Goal: Find specific page/section: Find specific page/section

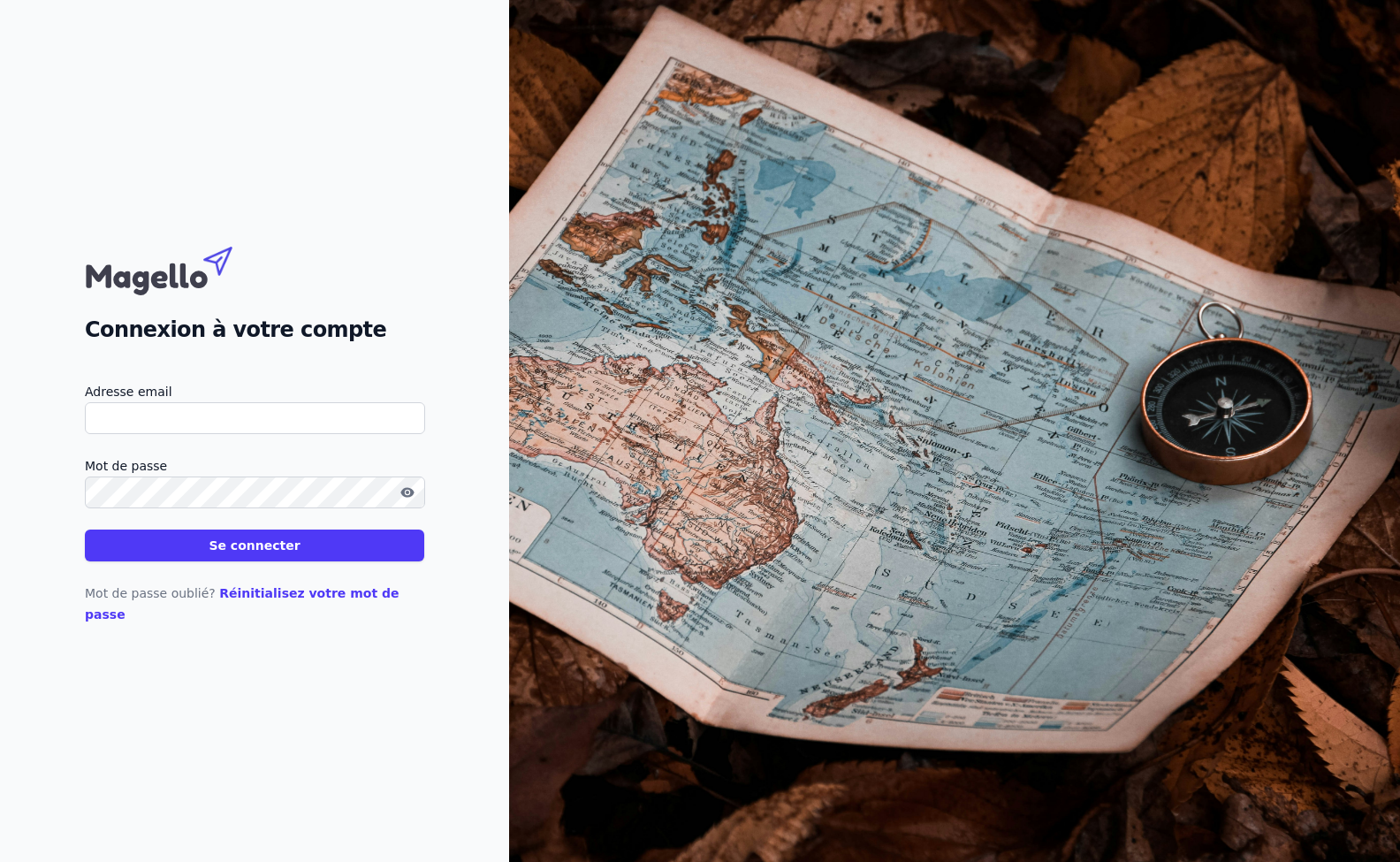
click at [323, 675] on div "Connexion à votre compte Adresse email Mot de passe Se connecter Mot de passe o…" at bounding box center [254, 431] width 509 height 862
click at [190, 417] on input "Adresse email" at bounding box center [254, 418] width 341 height 32
type input "[PERSON_NAME][EMAIL_ADDRESS][DOMAIN_NAME]"
click at [261, 556] on button "Se connecter" at bounding box center [254, 545] width 340 height 32
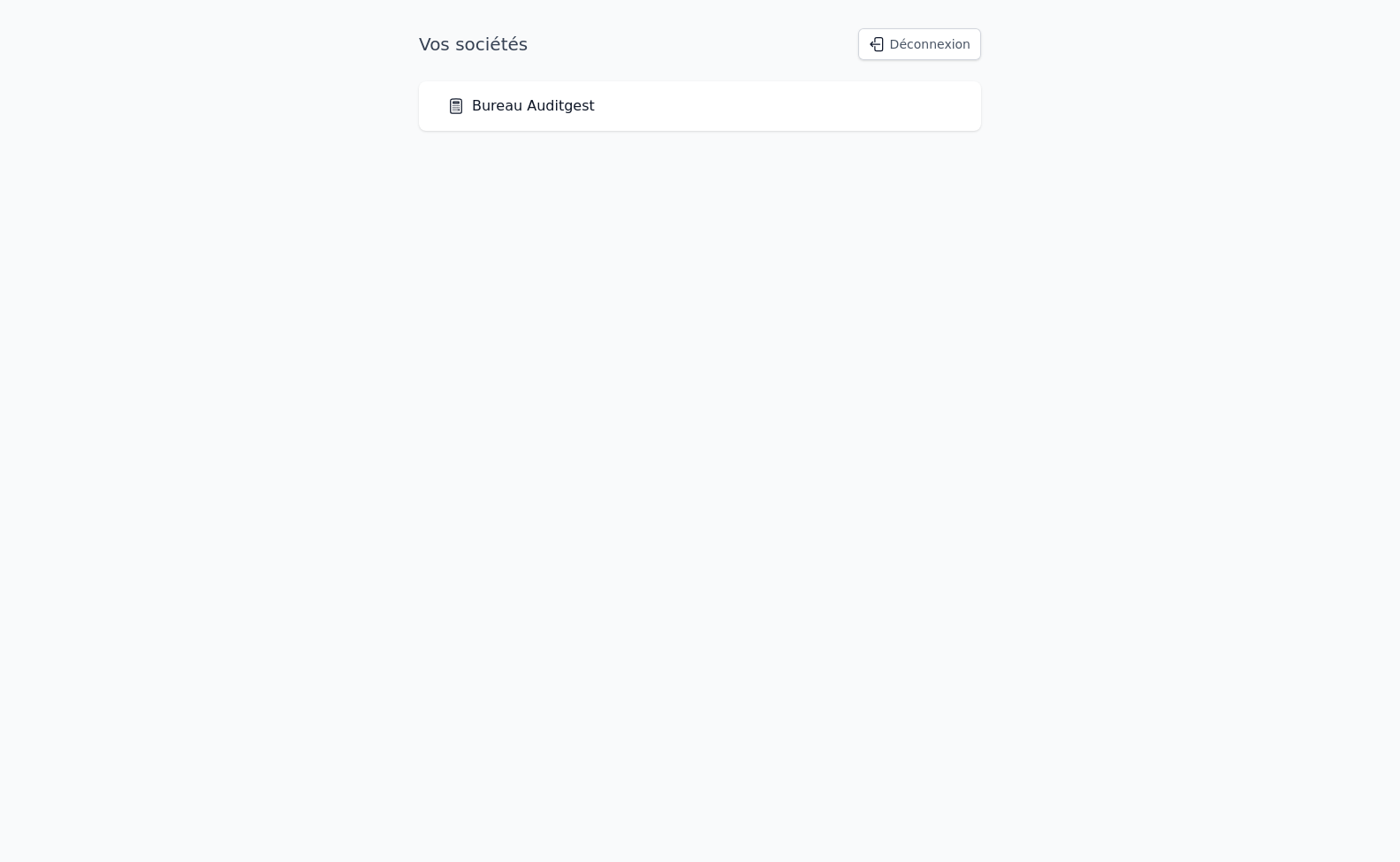
click at [543, 100] on link "Bureau Auditgest" at bounding box center [521, 106] width 148 height 21
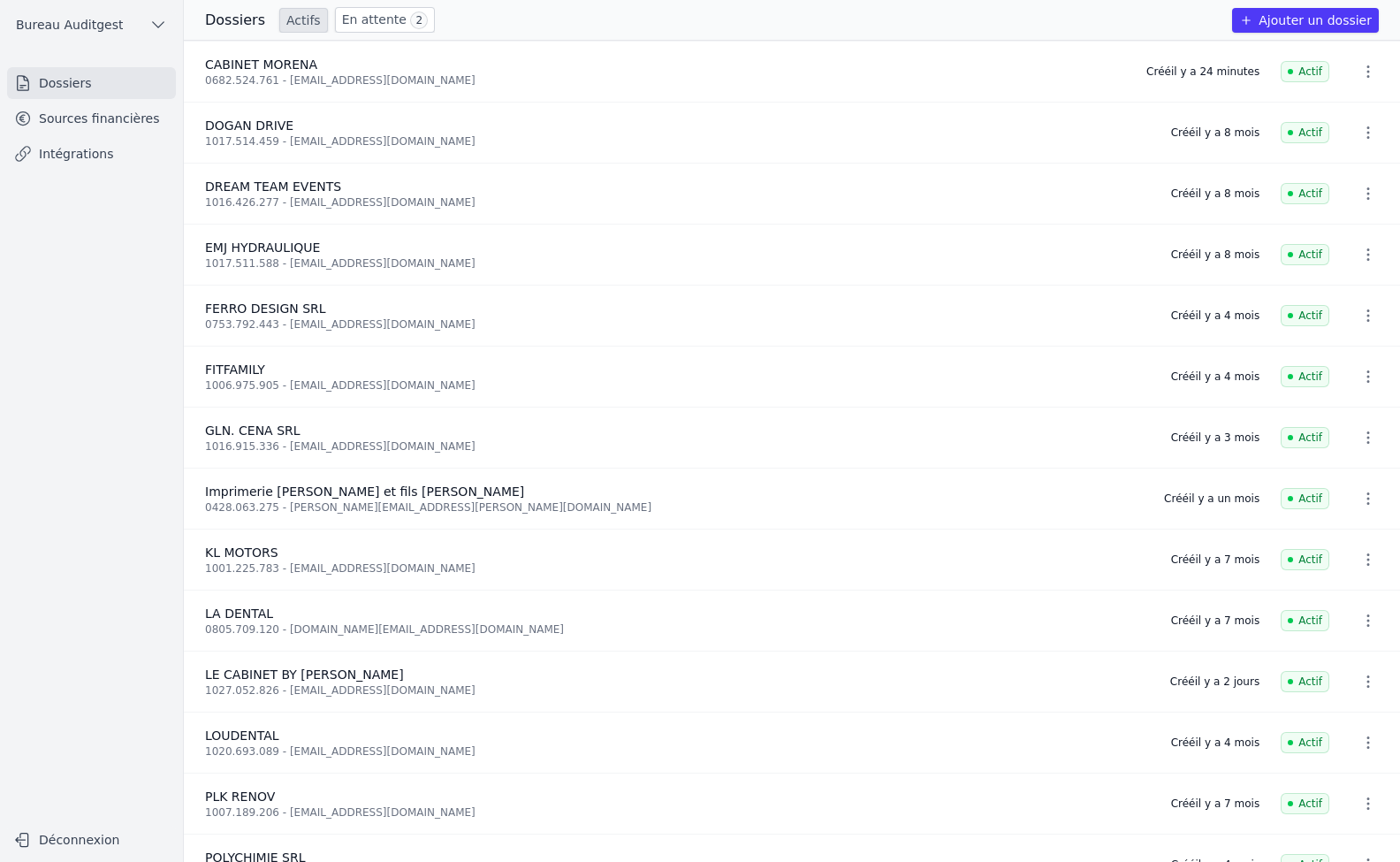
click at [222, 64] on span "CABINET MORENA" at bounding box center [261, 65] width 112 height 14
click at [1363, 73] on icon "button" at bounding box center [1369, 72] width 18 height 18
click at [1363, 73] on div at bounding box center [700, 431] width 1400 height 862
click at [373, 20] on link "En attente 2" at bounding box center [385, 20] width 100 height 26
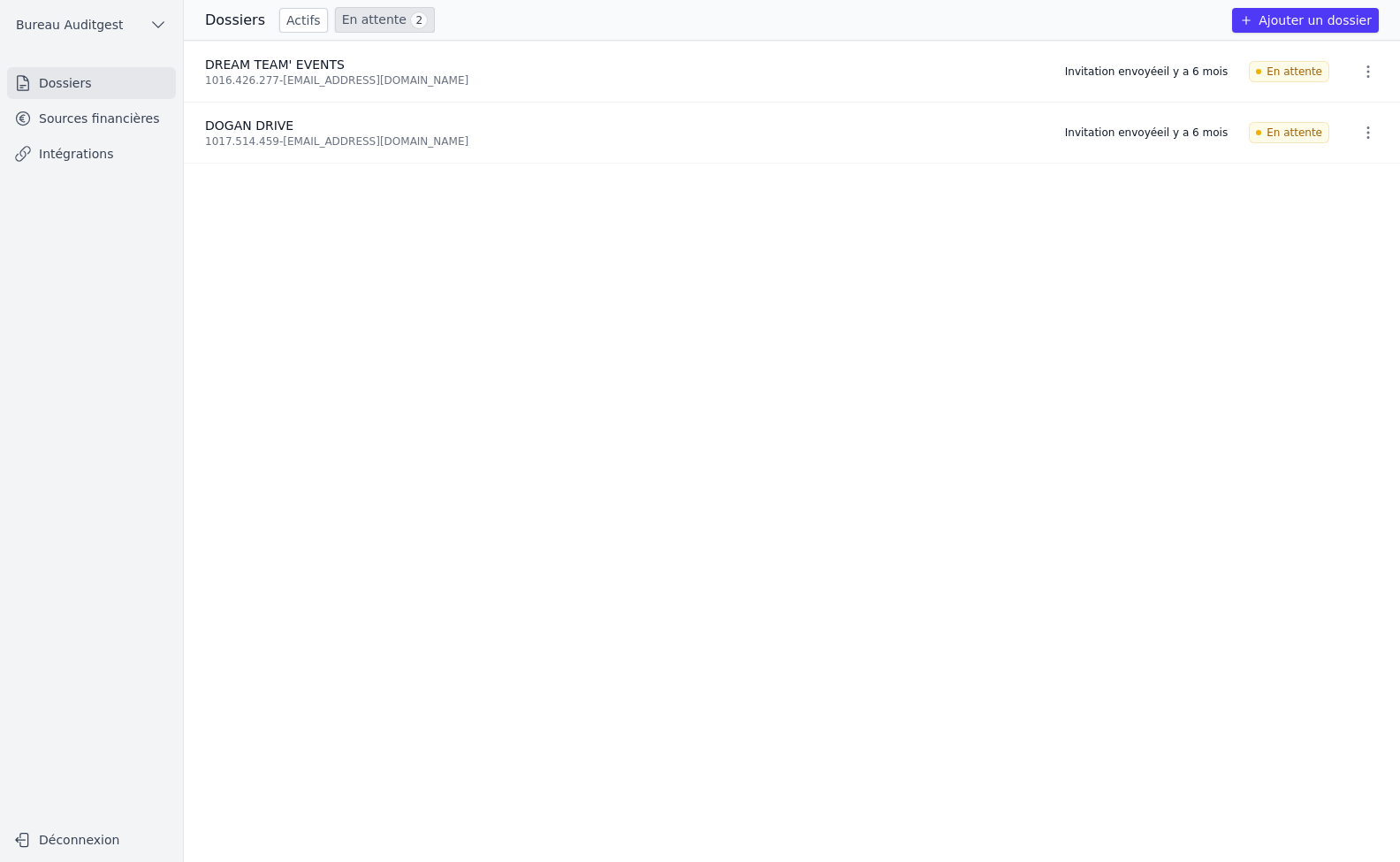
click at [219, 21] on h3 "Dossiers" at bounding box center [236, 20] width 60 height 21
click at [298, 17] on link "Actifs" at bounding box center [303, 20] width 49 height 25
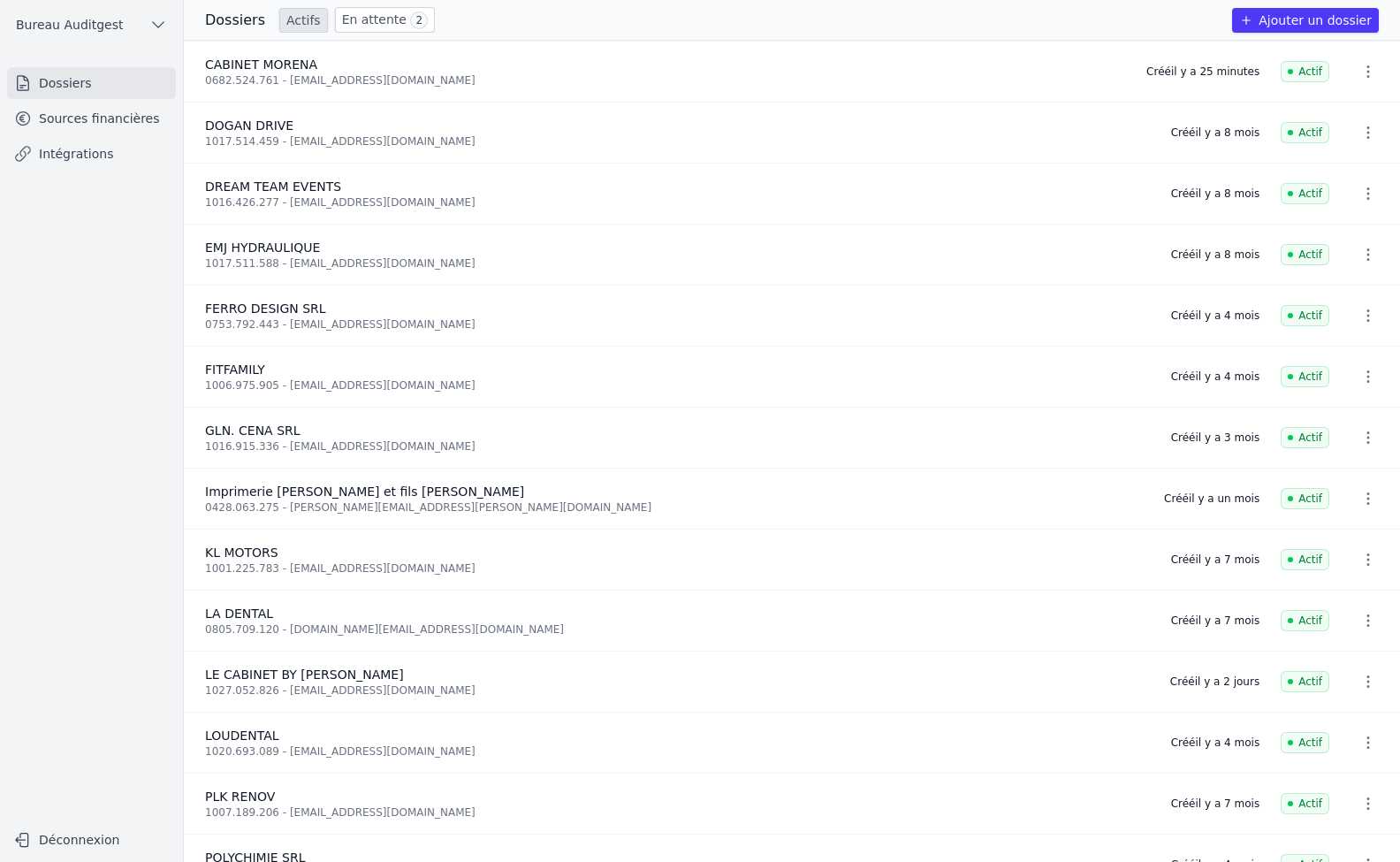
click at [302, 141] on div "1017.514.459 - [EMAIL_ADDRESS][DOMAIN_NAME]" at bounding box center [678, 141] width 945 height 14
click at [274, 63] on span "CABINET MORENA" at bounding box center [261, 65] width 112 height 14
click at [112, 126] on link "Sources financières" at bounding box center [92, 118] width 169 height 32
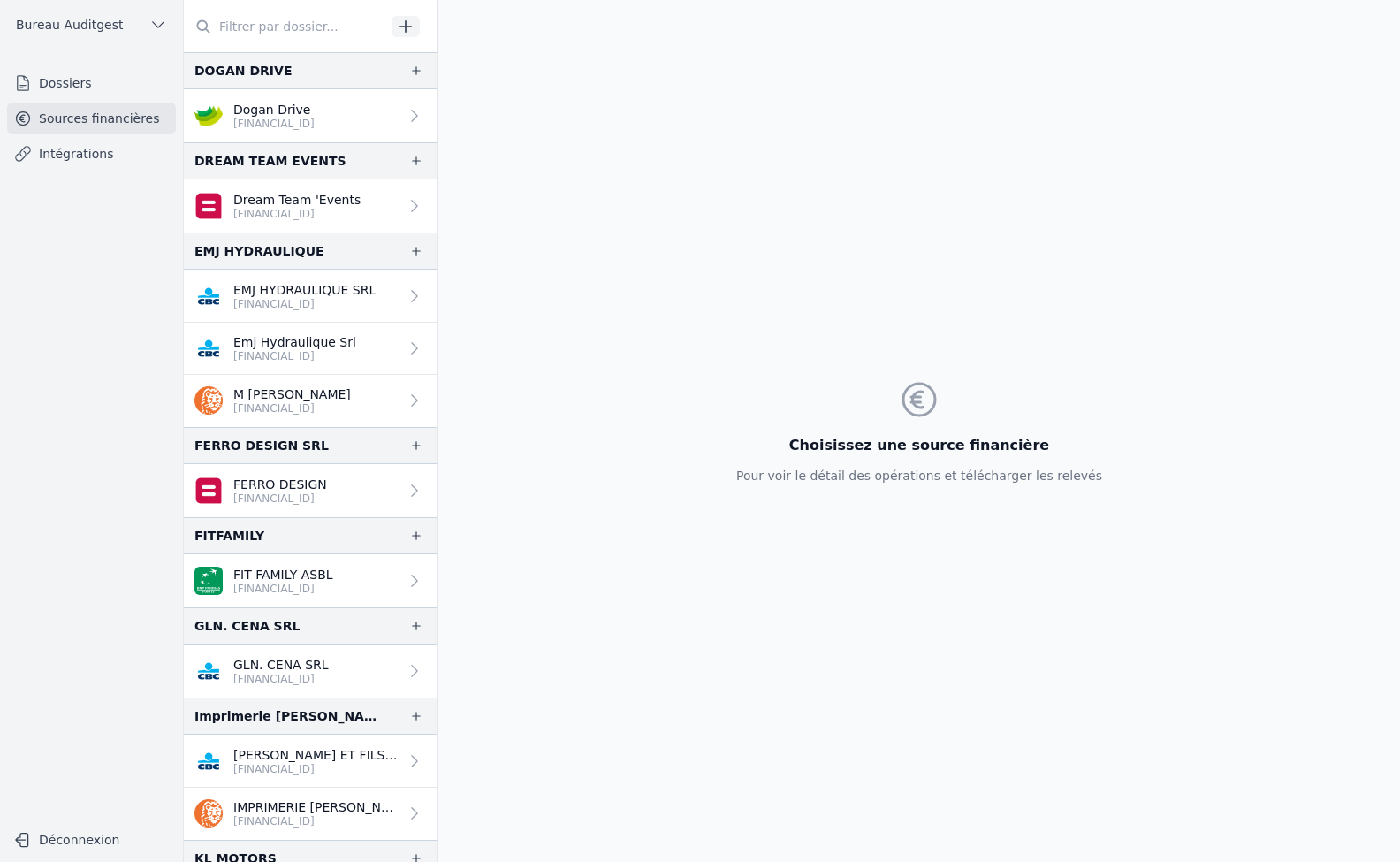
click at [71, 157] on link "Intégrations" at bounding box center [92, 154] width 169 height 32
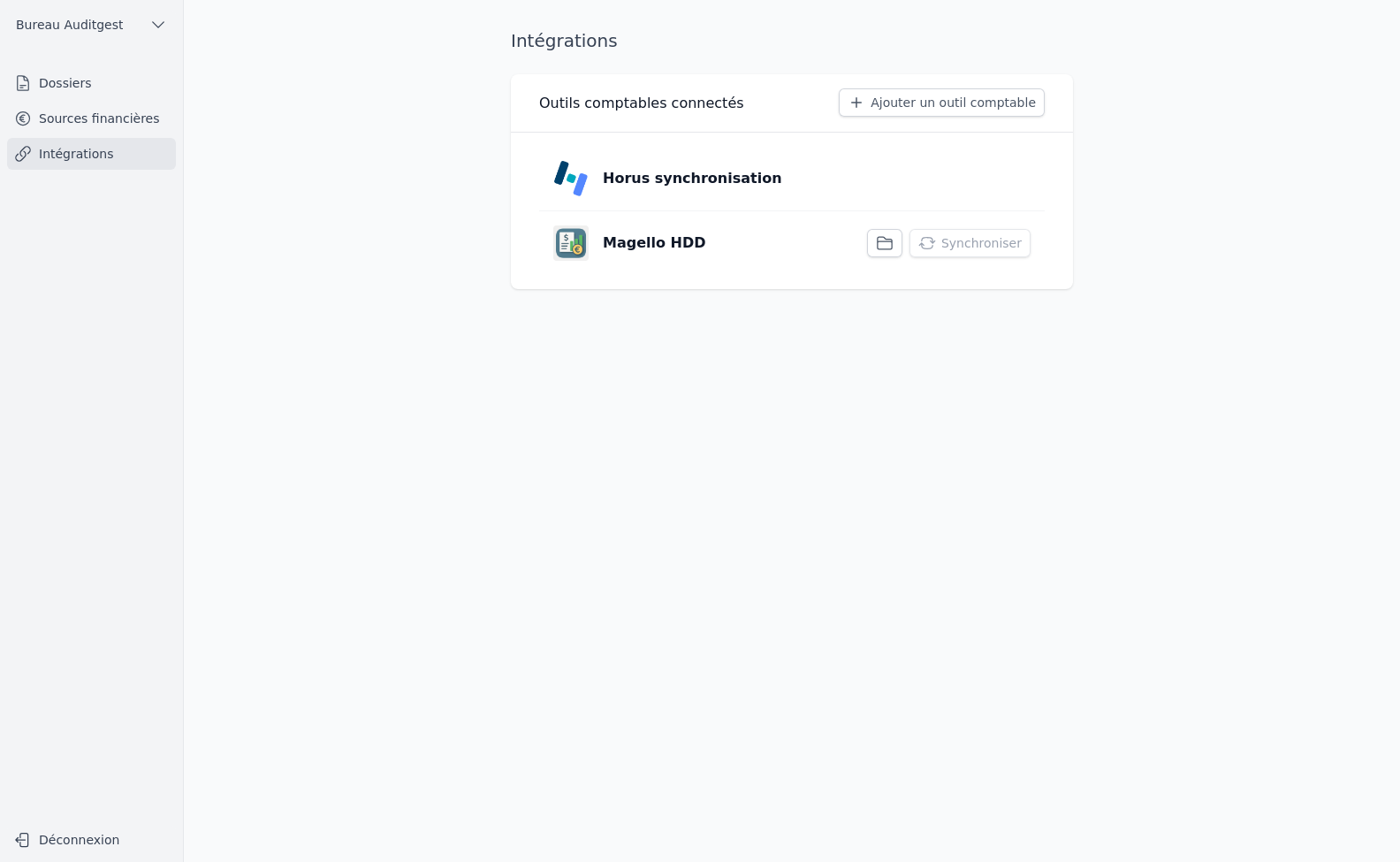
click at [894, 243] on icon "button" at bounding box center [885, 243] width 18 height 18
click at [62, 75] on link "Dossiers" at bounding box center [92, 84] width 169 height 32
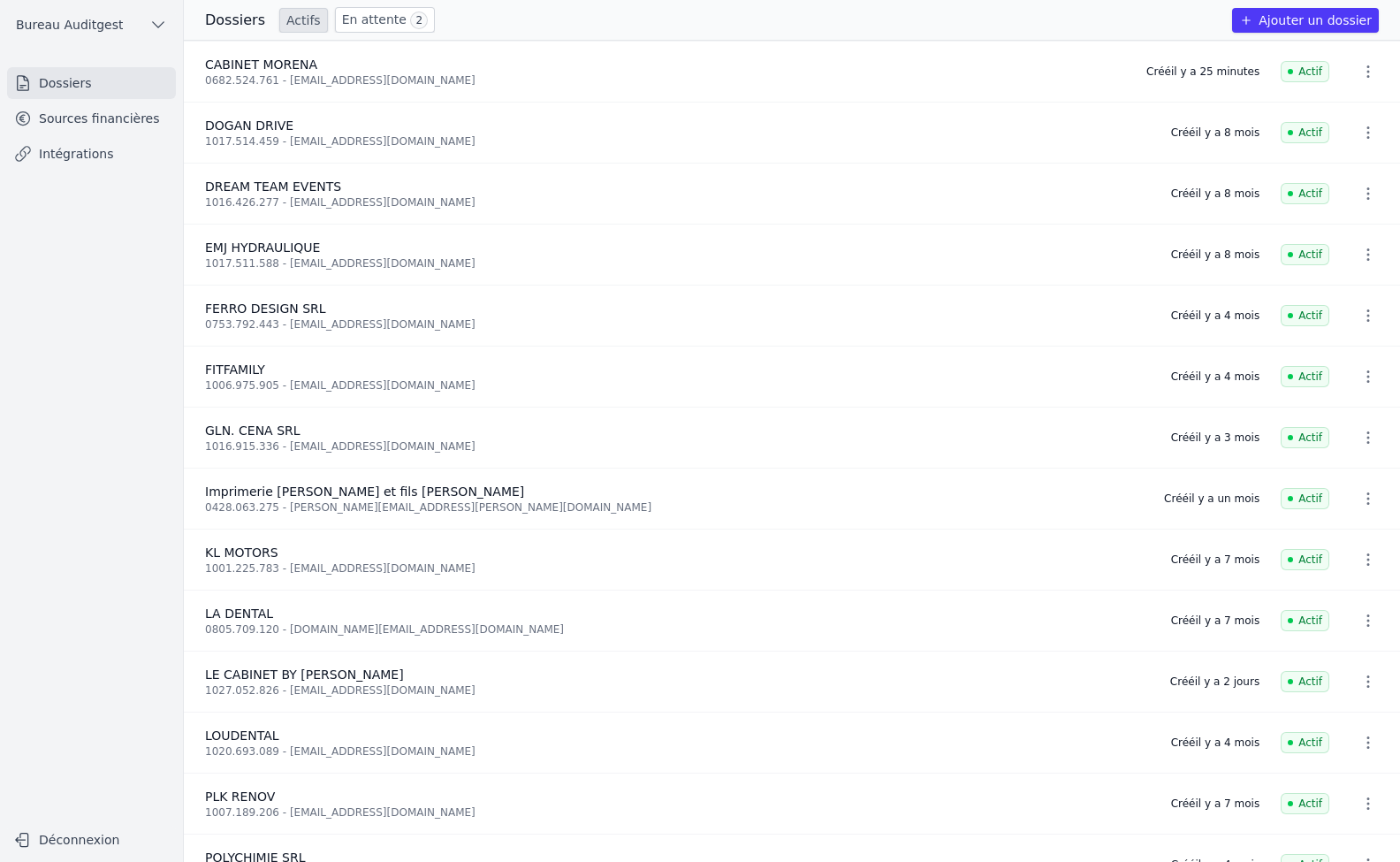
click at [252, 71] on span "CABINET MORENA" at bounding box center [261, 65] width 112 height 14
click at [1303, 72] on span "Actif" at bounding box center [1305, 72] width 49 height 21
click at [1194, 66] on div "Créé il y a 25 minutes" at bounding box center [1203, 72] width 113 height 14
click at [1360, 74] on icon "button" at bounding box center [1369, 72] width 18 height 18
click at [1360, 74] on div at bounding box center [700, 431] width 1400 height 862
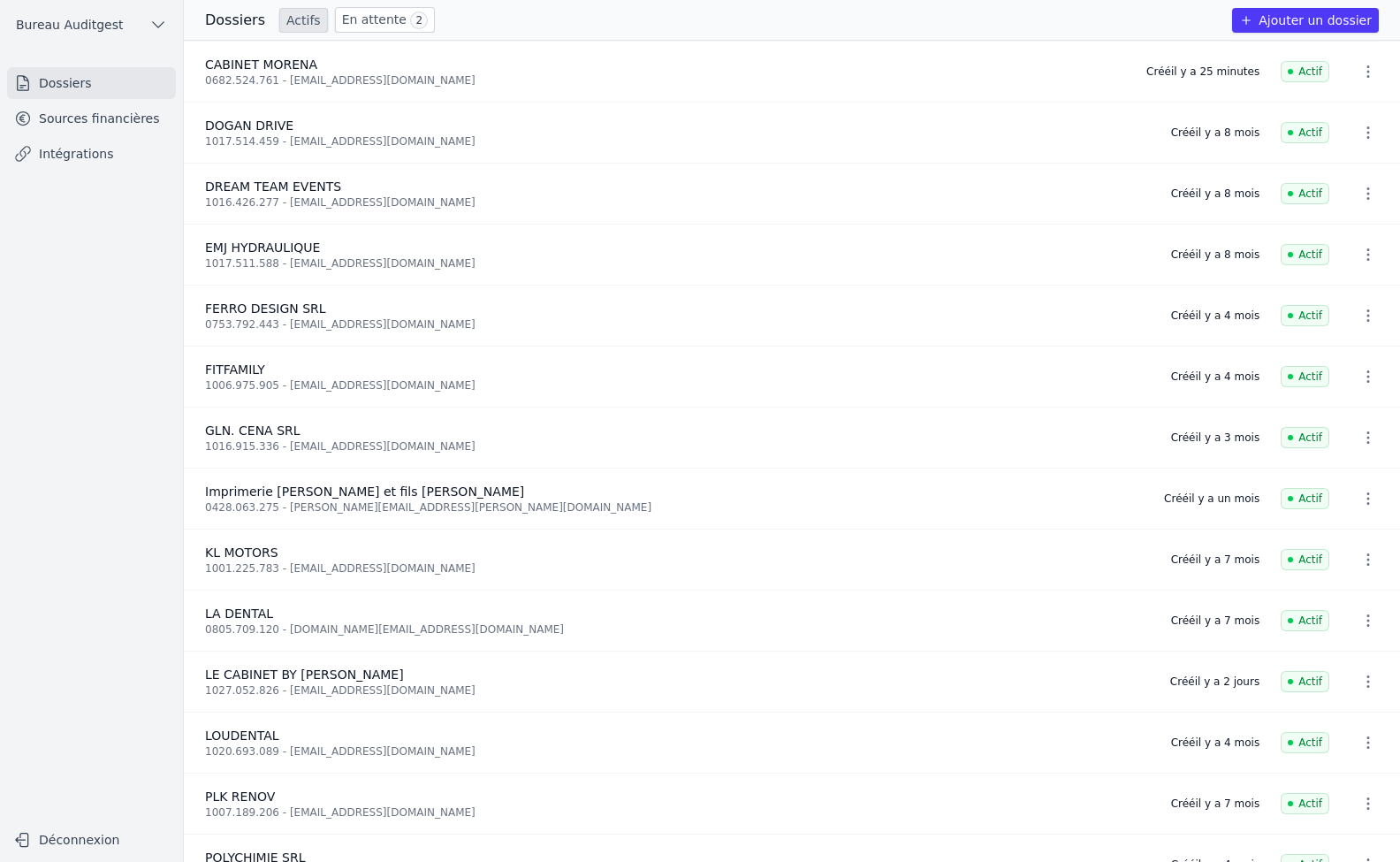
drag, startPoint x: 566, startPoint y: 1, endPoint x: 230, endPoint y: 20, distance: 336.5
click at [230, 20] on h3 "Dossiers" at bounding box center [236, 20] width 60 height 21
click at [267, 70] on span "CABINET MORENA" at bounding box center [261, 65] width 112 height 14
click at [259, 119] on span "DOGAN DRIVE" at bounding box center [249, 125] width 88 height 14
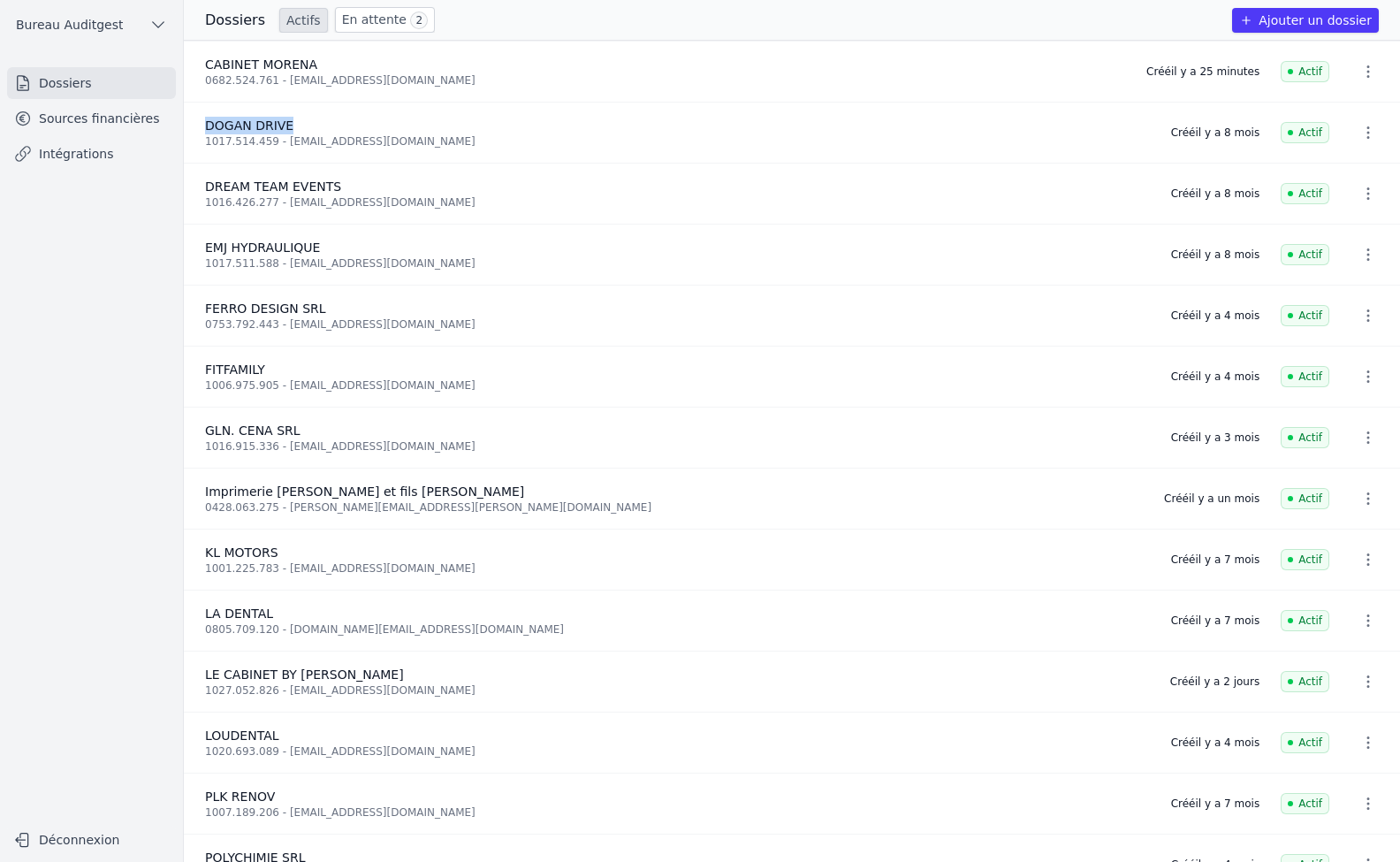
click at [259, 119] on span "DOGAN DRIVE" at bounding box center [249, 125] width 88 height 14
click at [327, 187] on span "DREAM TEAM EVENTS" at bounding box center [273, 187] width 136 height 14
click at [302, 235] on li "EMJ HYDRAULIQUE 1017.511.588 - [EMAIL_ADDRESS][DOMAIN_NAME] Créé il y a 8 mois …" at bounding box center [793, 254] width 1217 height 61
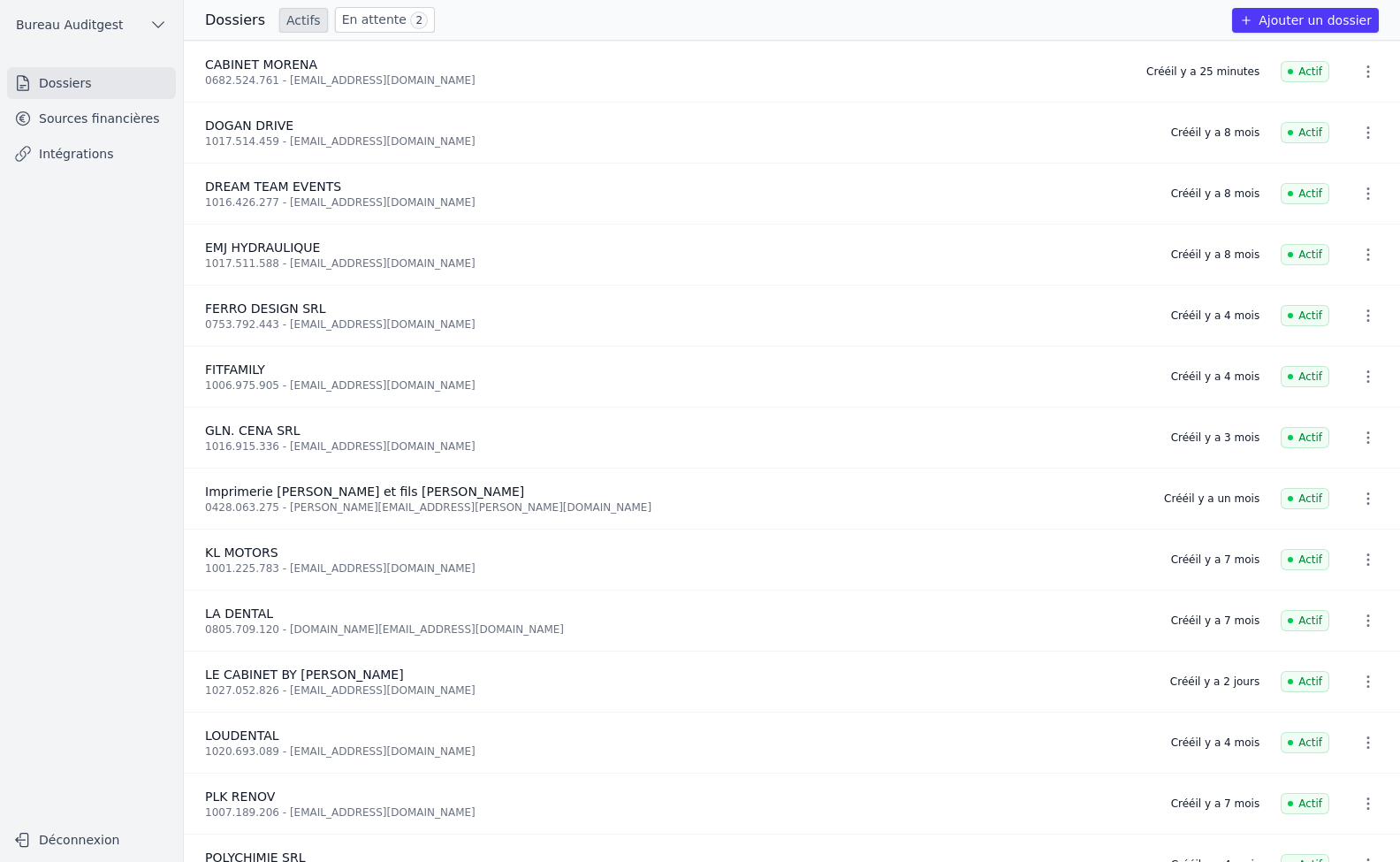
click at [270, 293] on li "FERRO DESIGN SRL 0753.792.443 - [EMAIL_ADDRESS][DOMAIN_NAME] Créé il y a 4 mois…" at bounding box center [793, 316] width 1217 height 61
click at [257, 64] on span "CABINET MORENA" at bounding box center [261, 65] width 112 height 14
click at [125, 113] on link "Sources financières" at bounding box center [92, 118] width 169 height 32
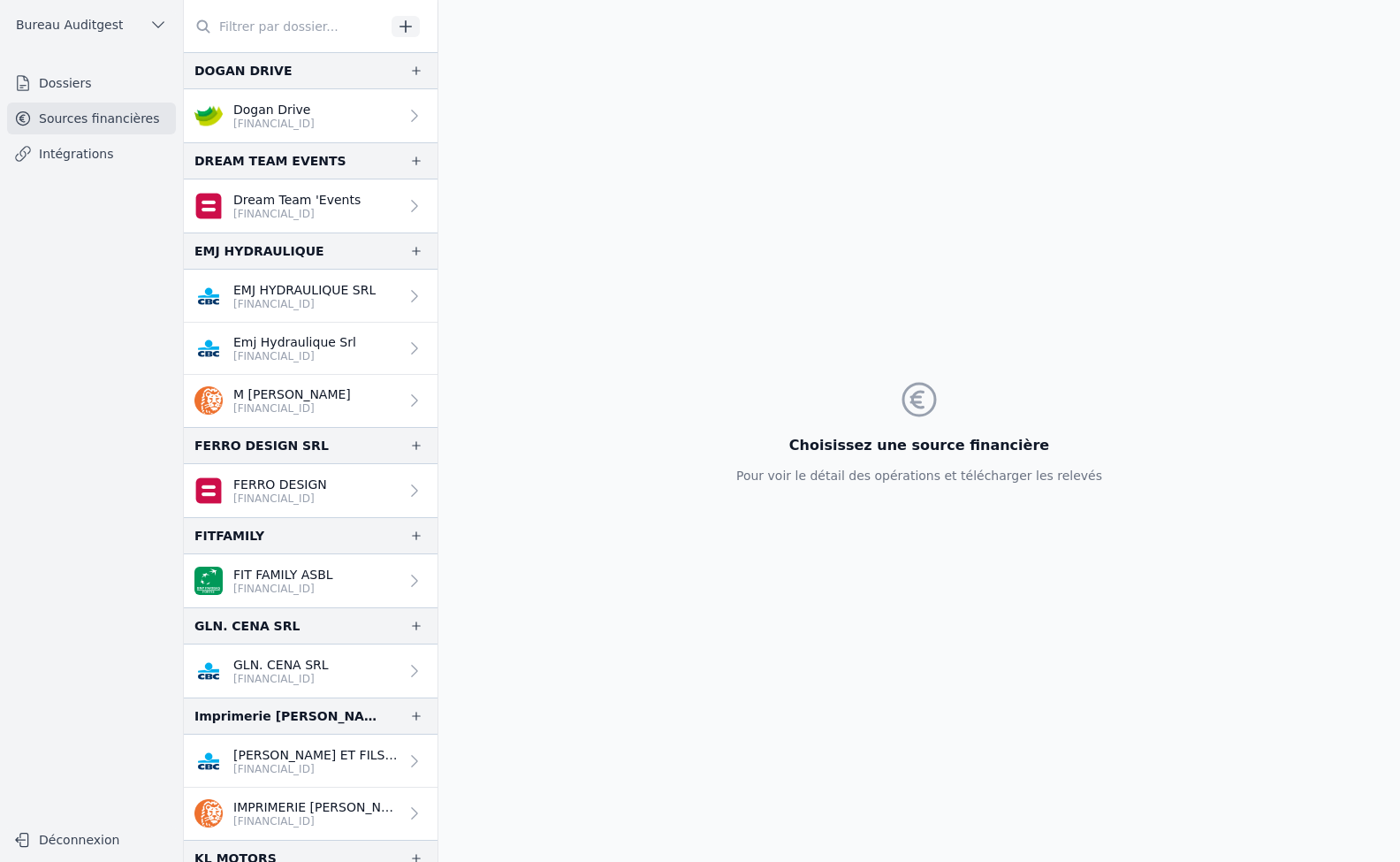
click at [303, 25] on input "text" at bounding box center [285, 27] width 202 height 32
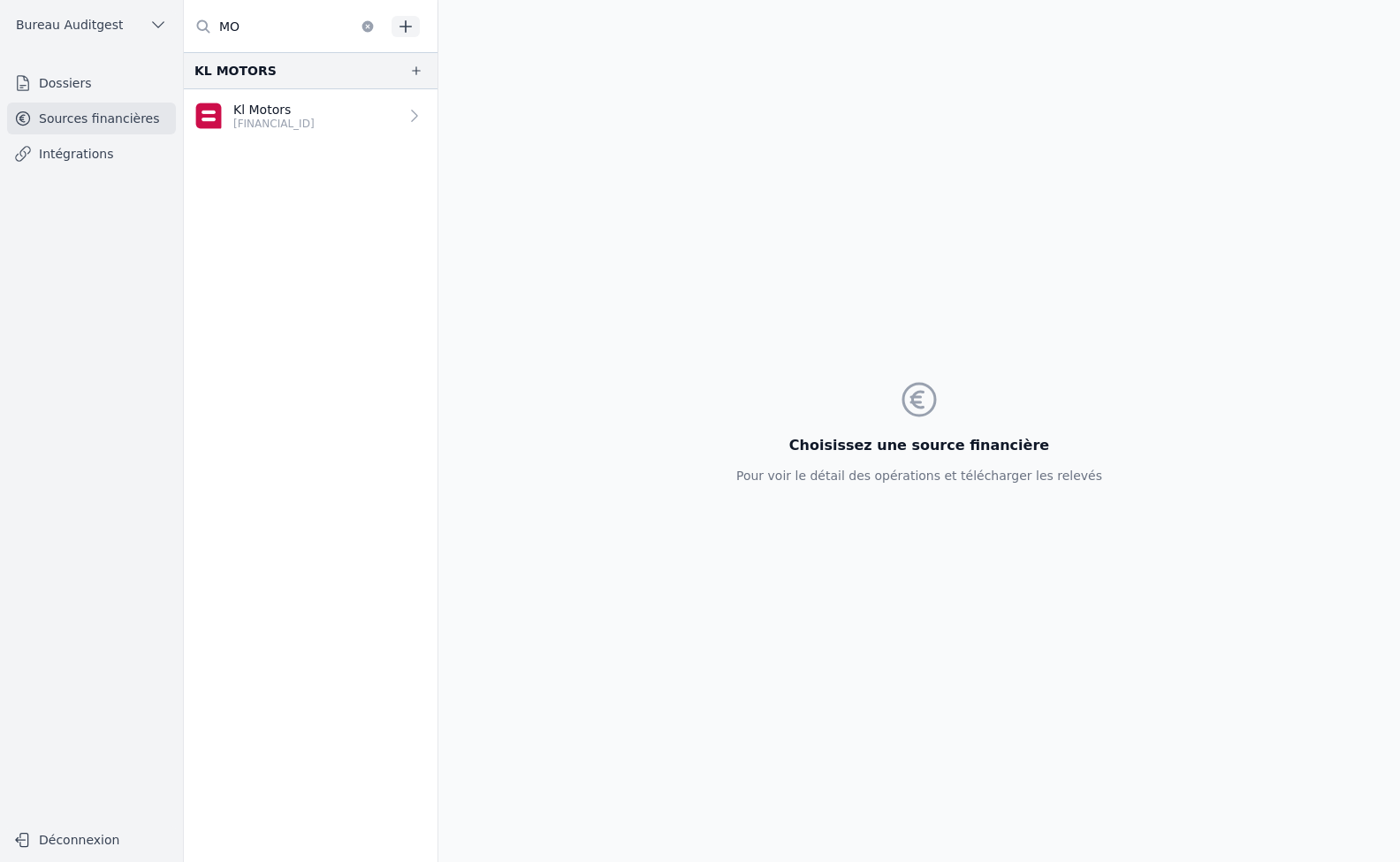
type input "M"
type input "E"
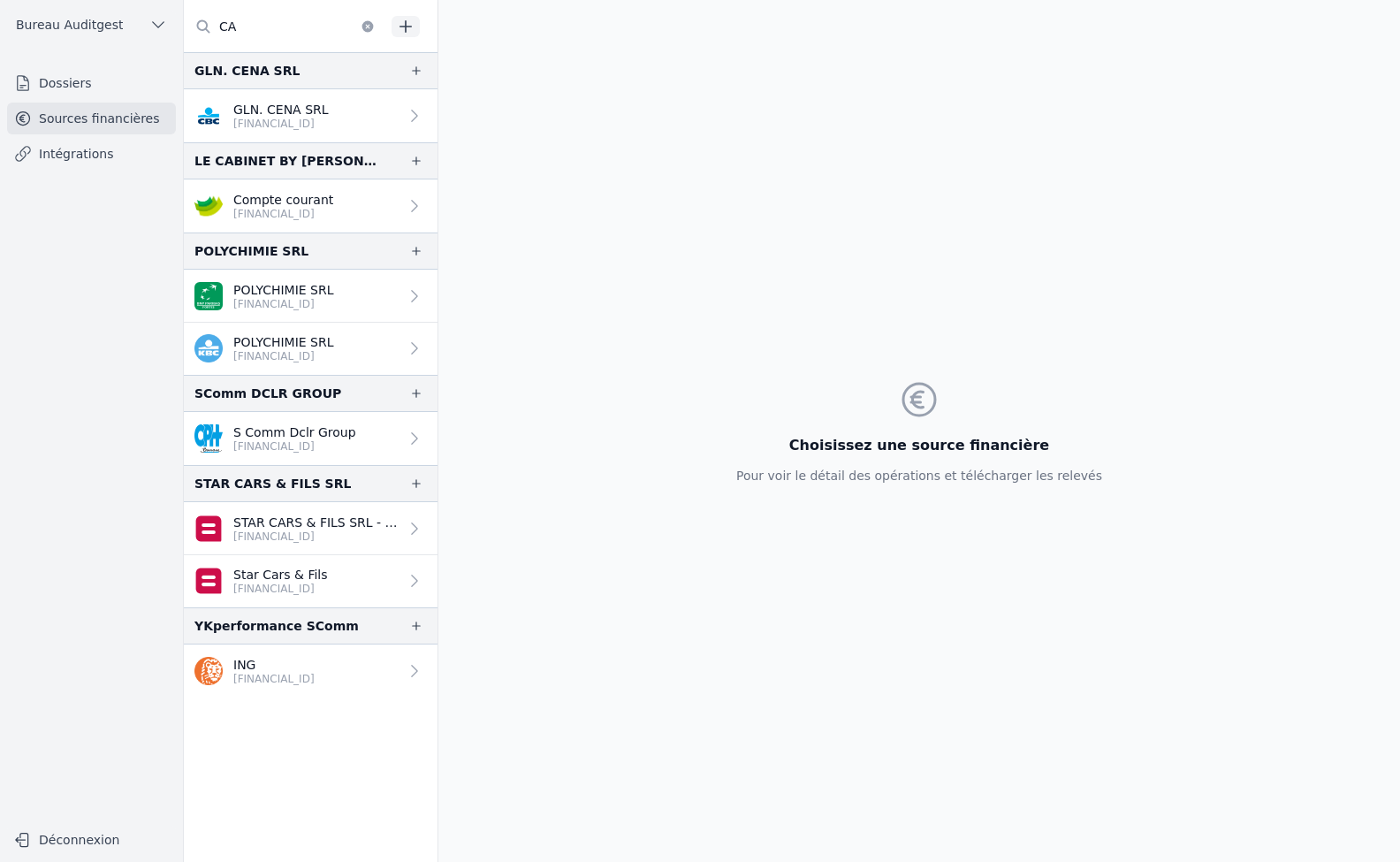
type input "C"
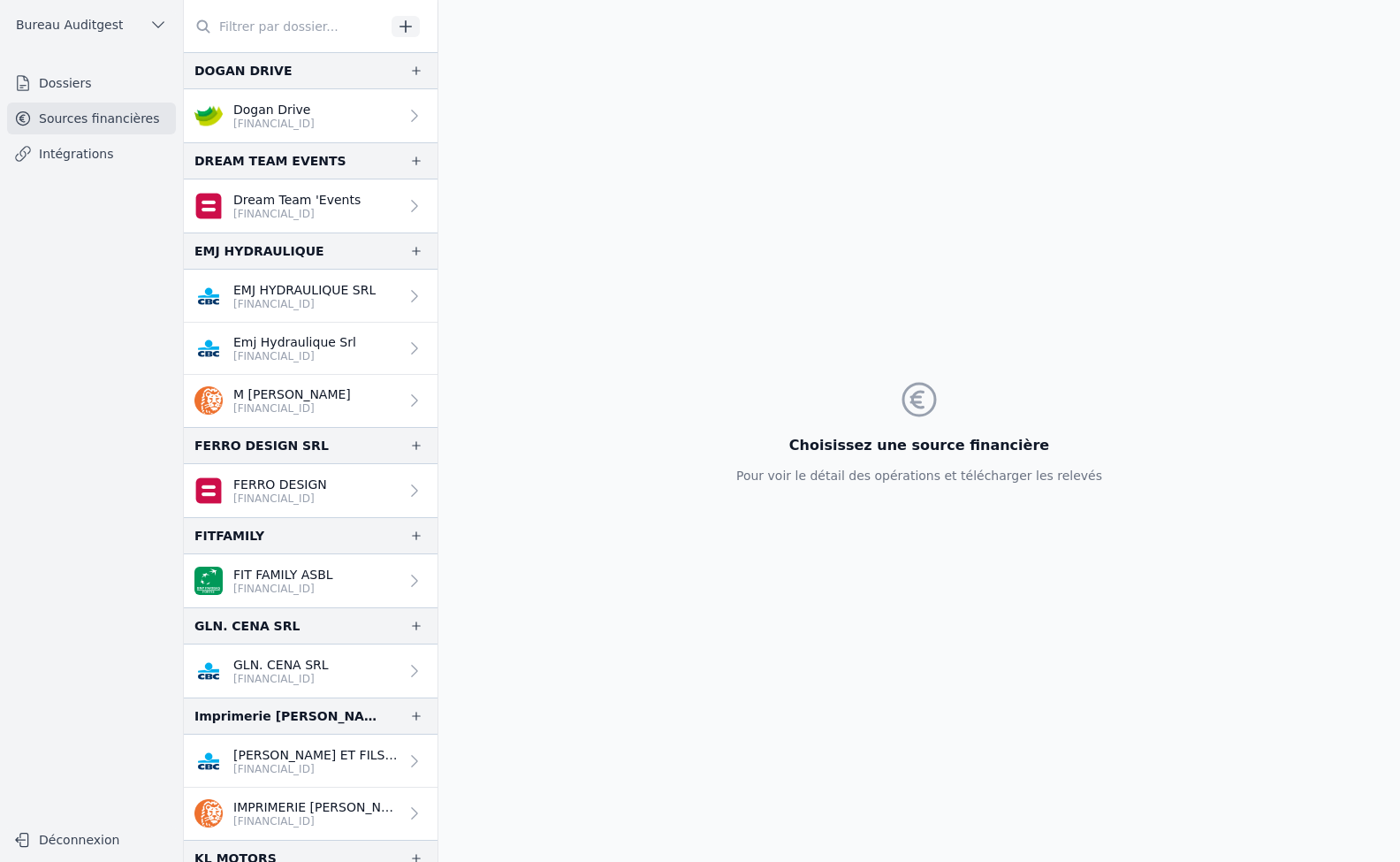
click at [408, 28] on icon "button" at bounding box center [406, 27] width 18 height 18
click at [254, 105] on p "Dogan Drive" at bounding box center [273, 109] width 81 height 18
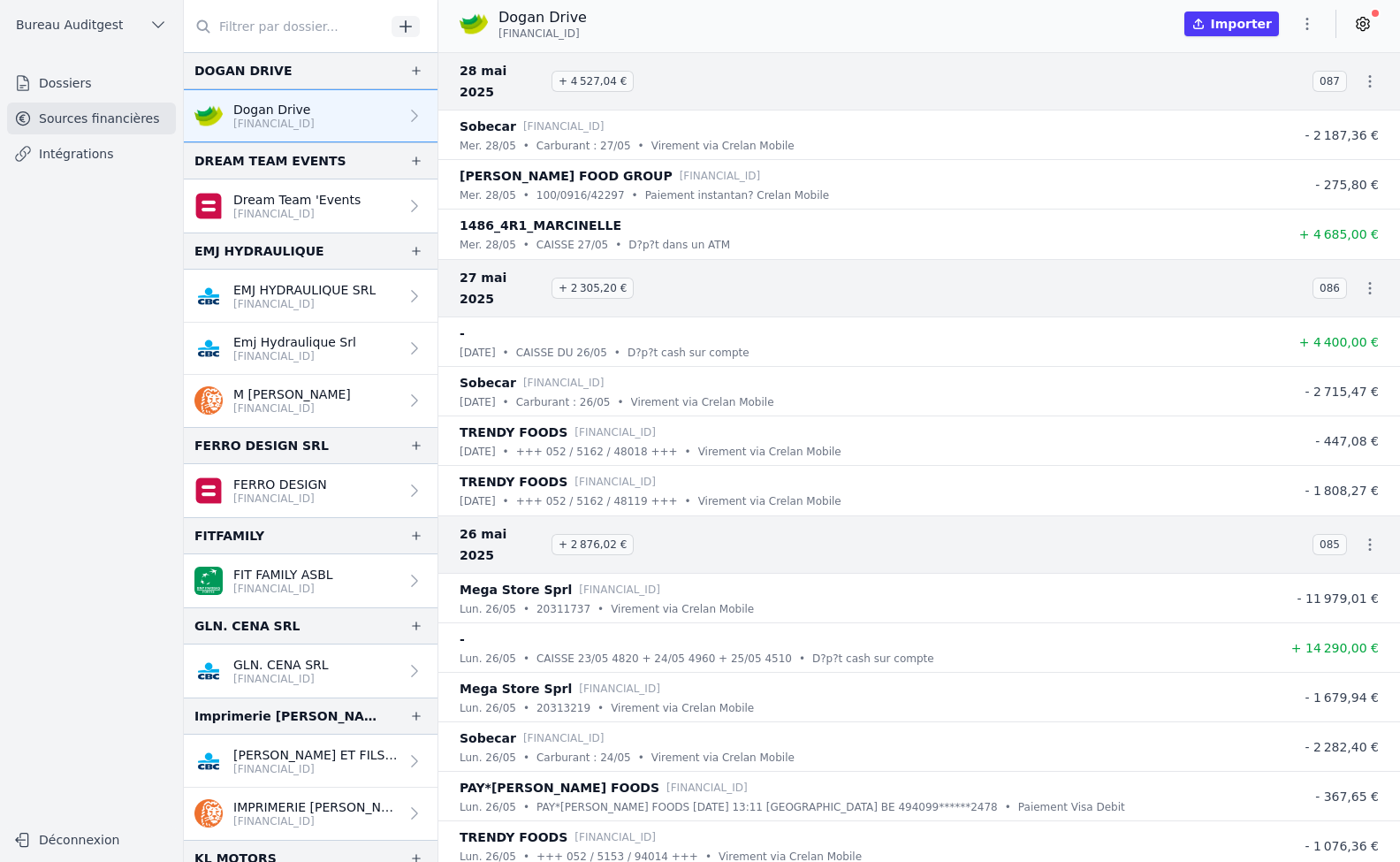
click at [284, 27] on input "text" at bounding box center [285, 27] width 202 height 32
click at [41, 85] on link "Dossiers" at bounding box center [92, 84] width 169 height 32
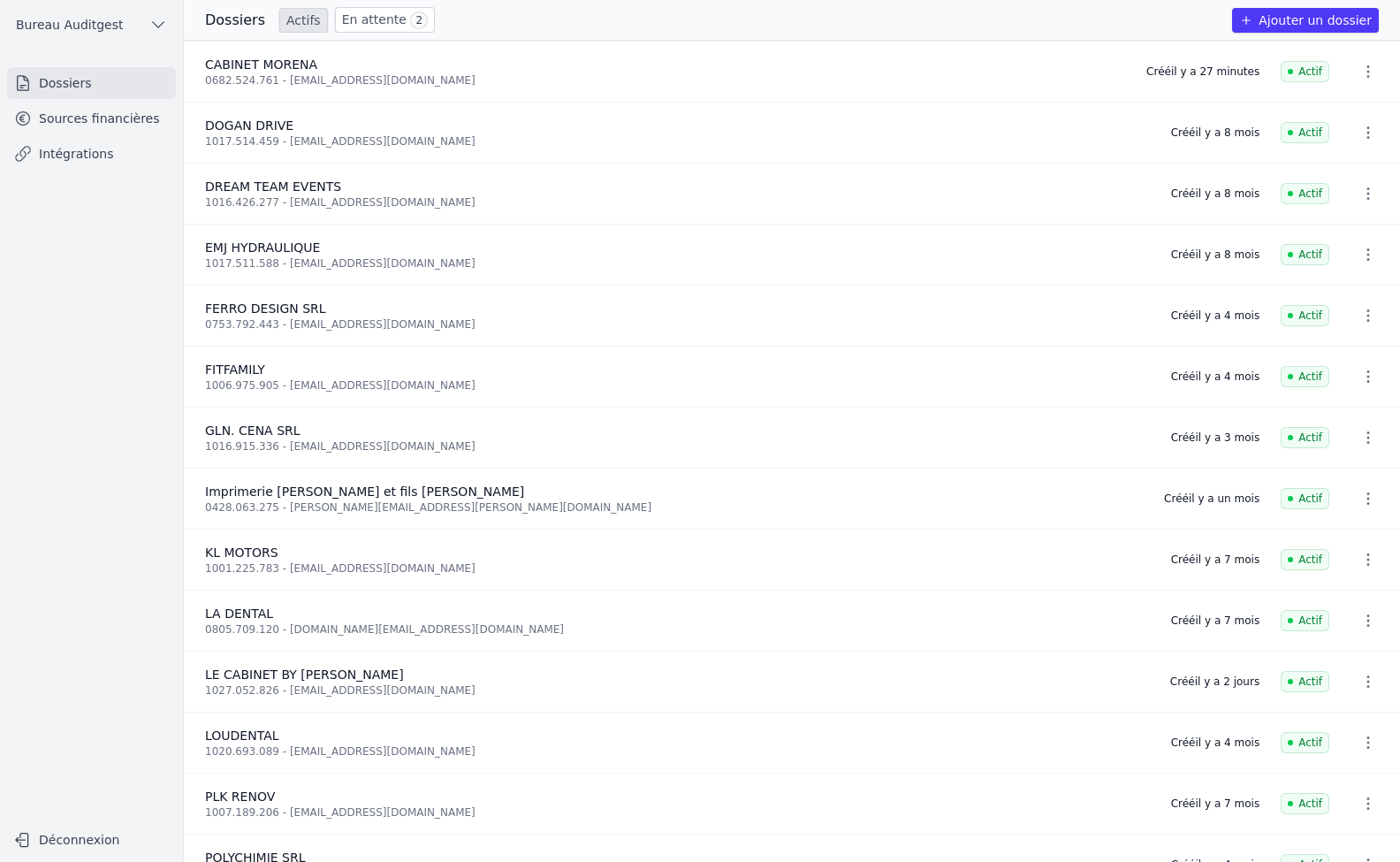
click at [273, 125] on span "DOGAN DRIVE" at bounding box center [249, 125] width 88 height 14
click at [267, 180] on span "DREAM TEAM EVENTS" at bounding box center [273, 187] width 136 height 14
click at [257, 248] on span "EMJ HYDRAULIQUE" at bounding box center [262, 247] width 115 height 14
click at [245, 314] on span "FERRO DESIGN SRL" at bounding box center [266, 309] width 121 height 14
click at [231, 367] on span "FITFAMILY" at bounding box center [236, 370] width 60 height 14
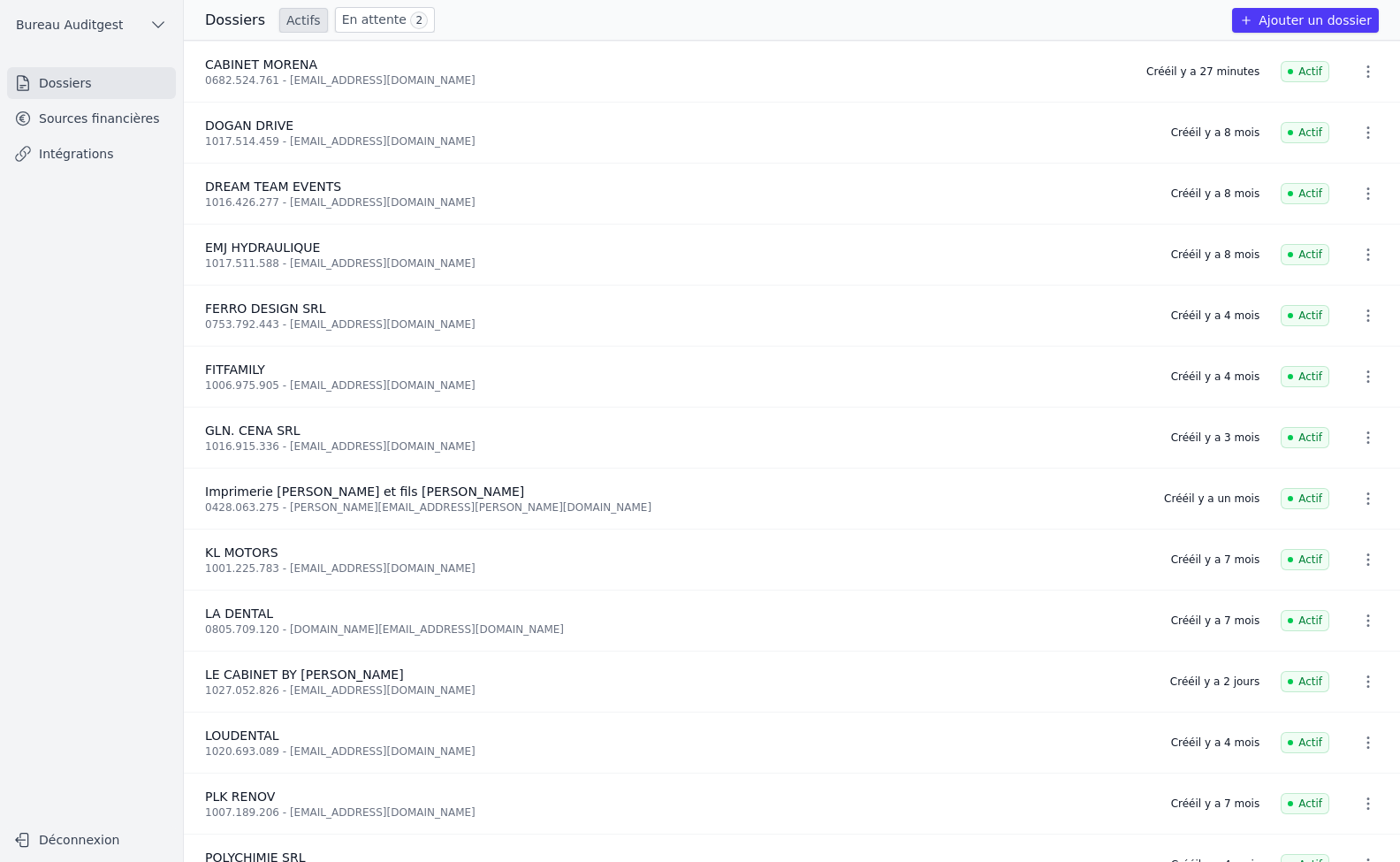
click at [237, 429] on span "GLN. CENA SRL" at bounding box center [253, 431] width 95 height 14
click at [241, 494] on span "Imprimerie [PERSON_NAME] et fils [PERSON_NAME]" at bounding box center [365, 492] width 319 height 14
click at [234, 555] on span "KL MOTORS" at bounding box center [242, 552] width 73 height 14
click at [76, 109] on link "Sources financières" at bounding box center [92, 118] width 169 height 32
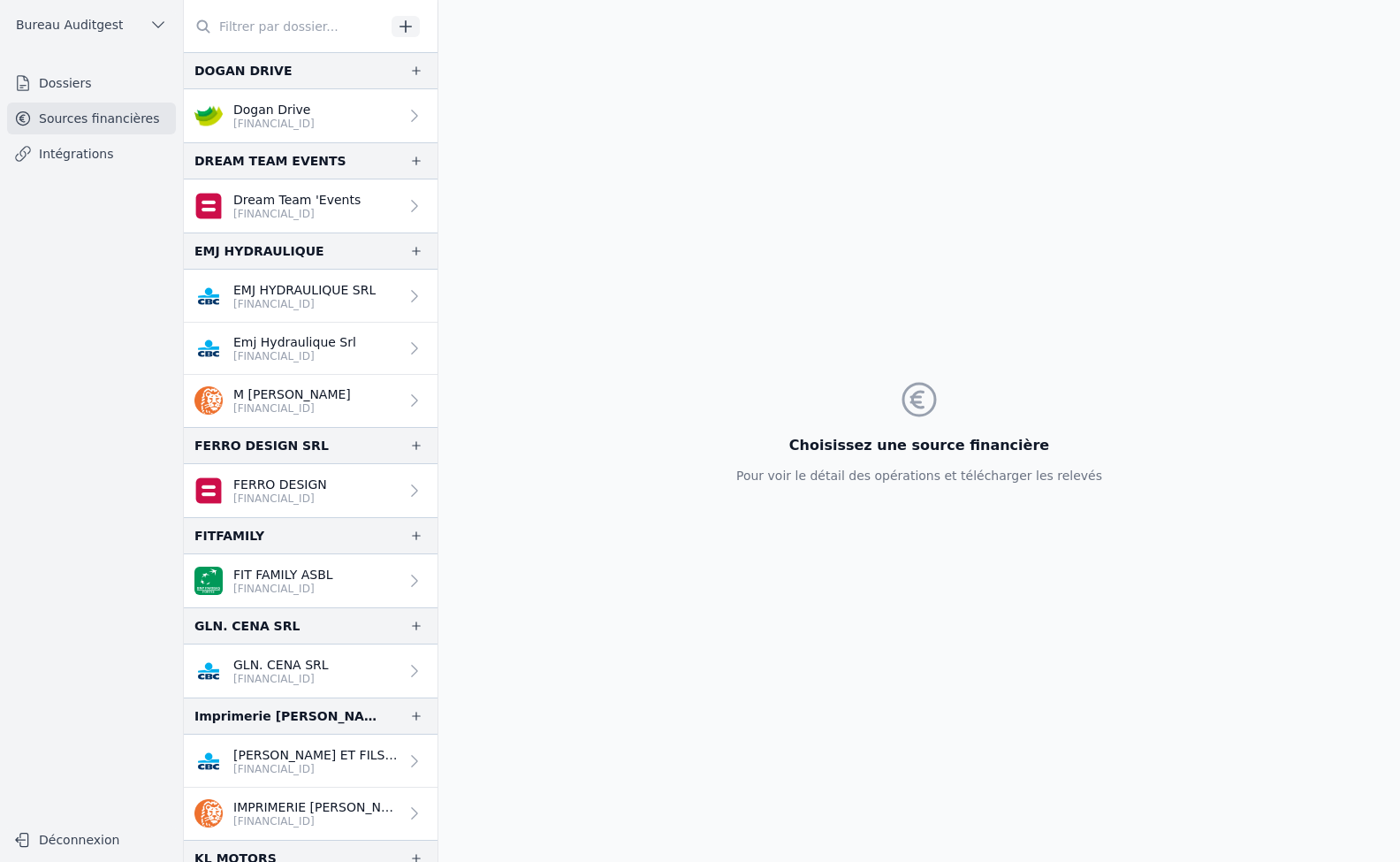
click at [407, 117] on icon at bounding box center [414, 116] width 18 height 18
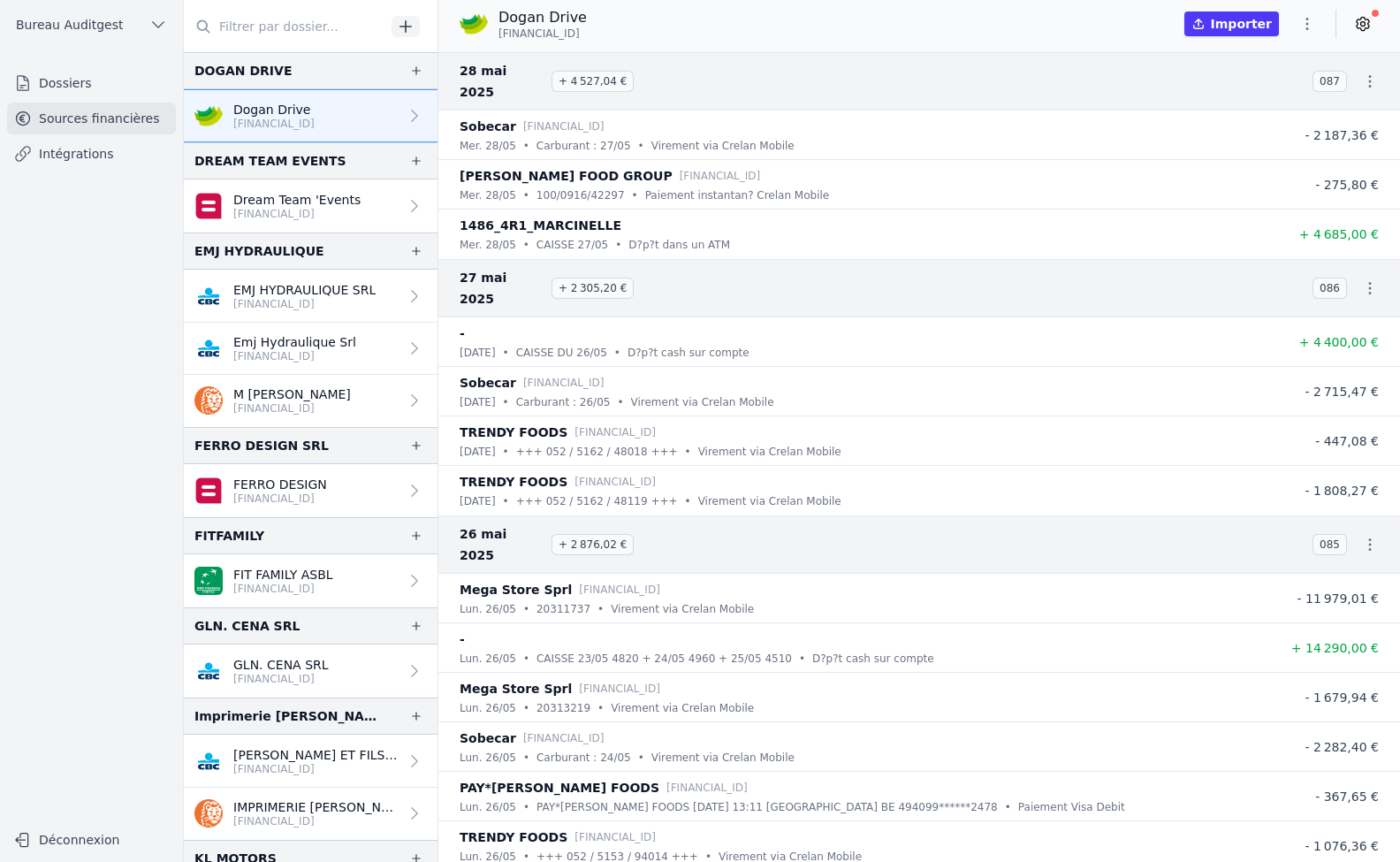
click at [408, 297] on icon at bounding box center [414, 296] width 18 height 18
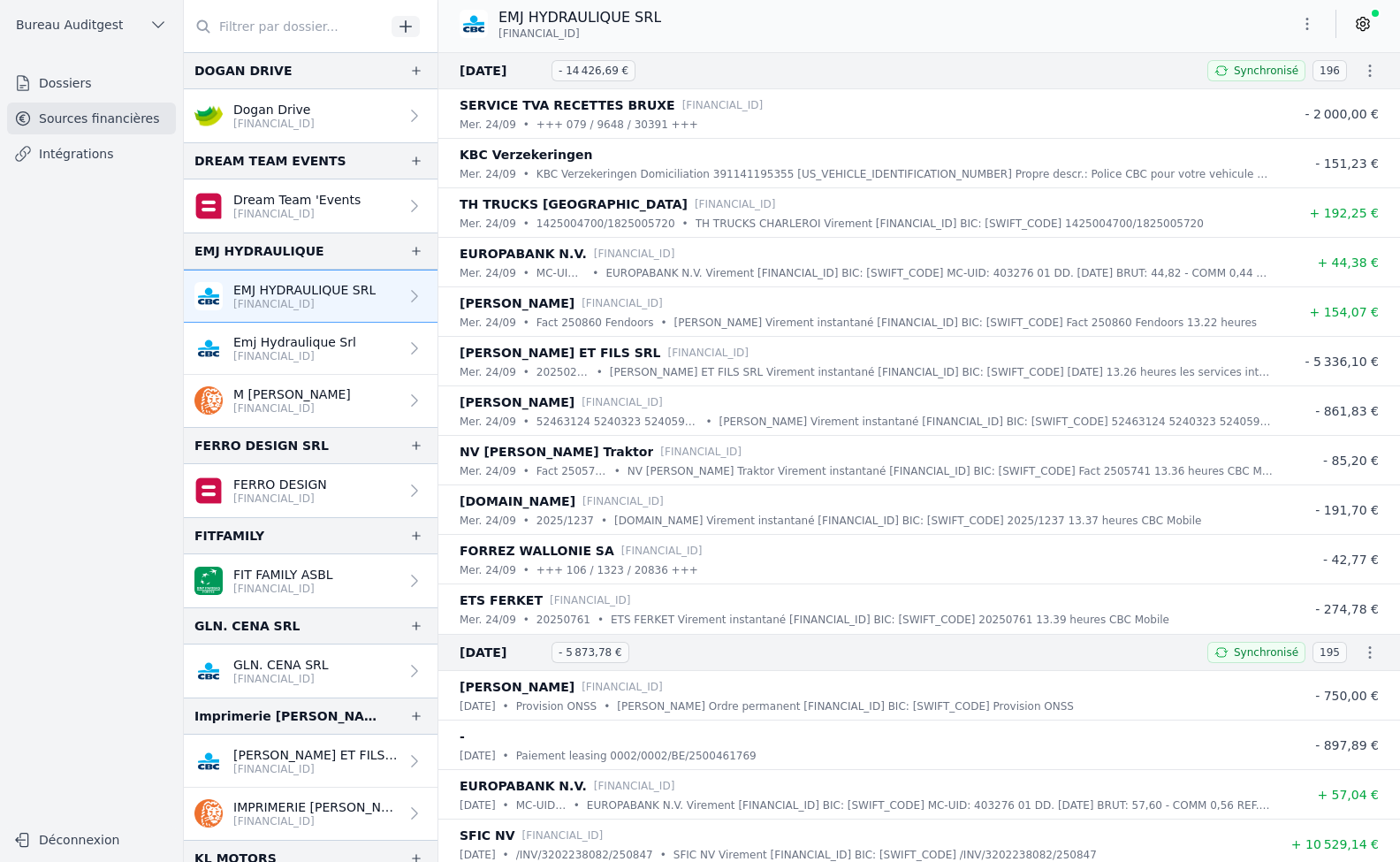
click at [410, 27] on icon "button" at bounding box center [406, 26] width 12 height 12
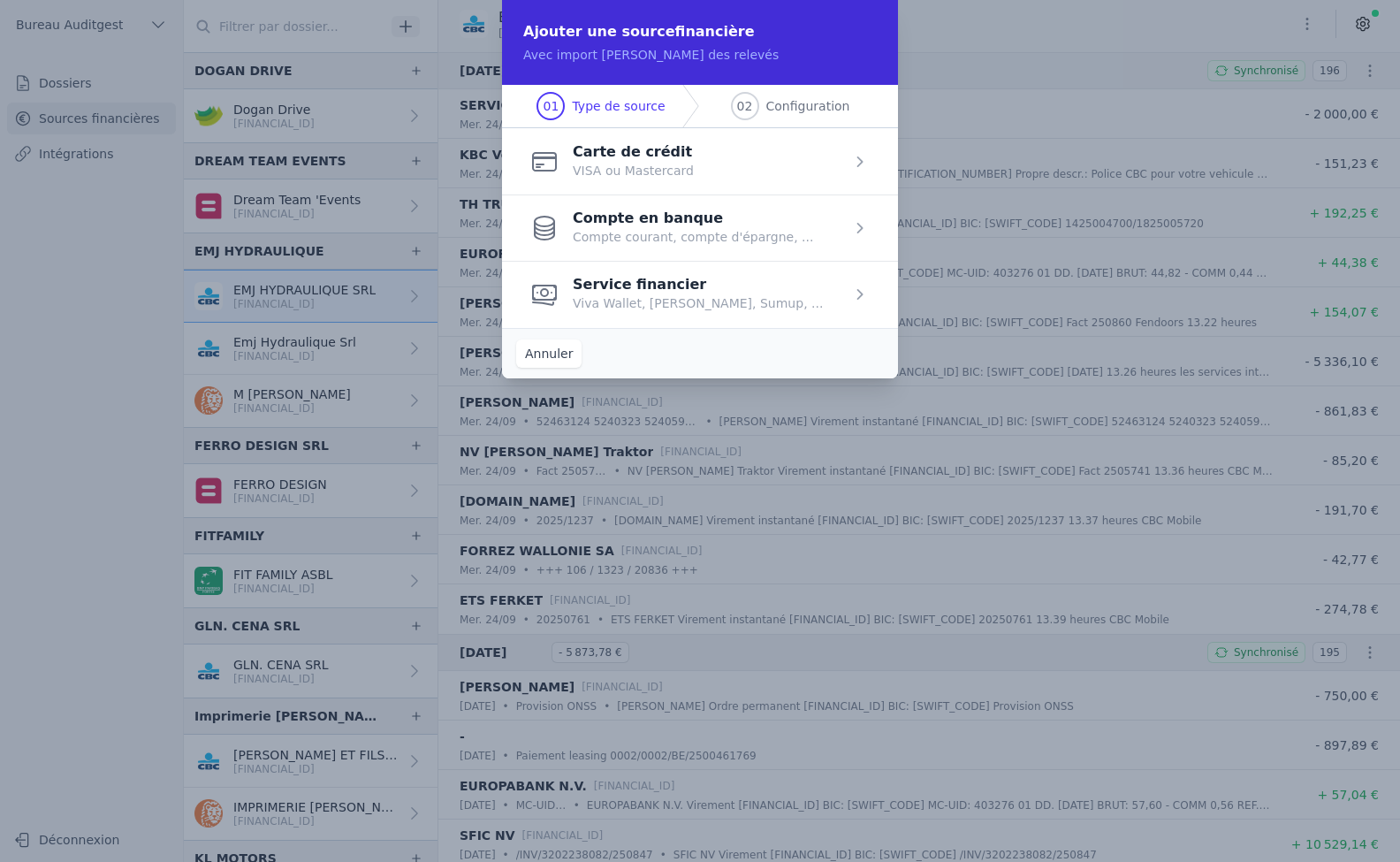
click at [854, 227] on span "button" at bounding box center [700, 228] width 396 height 67
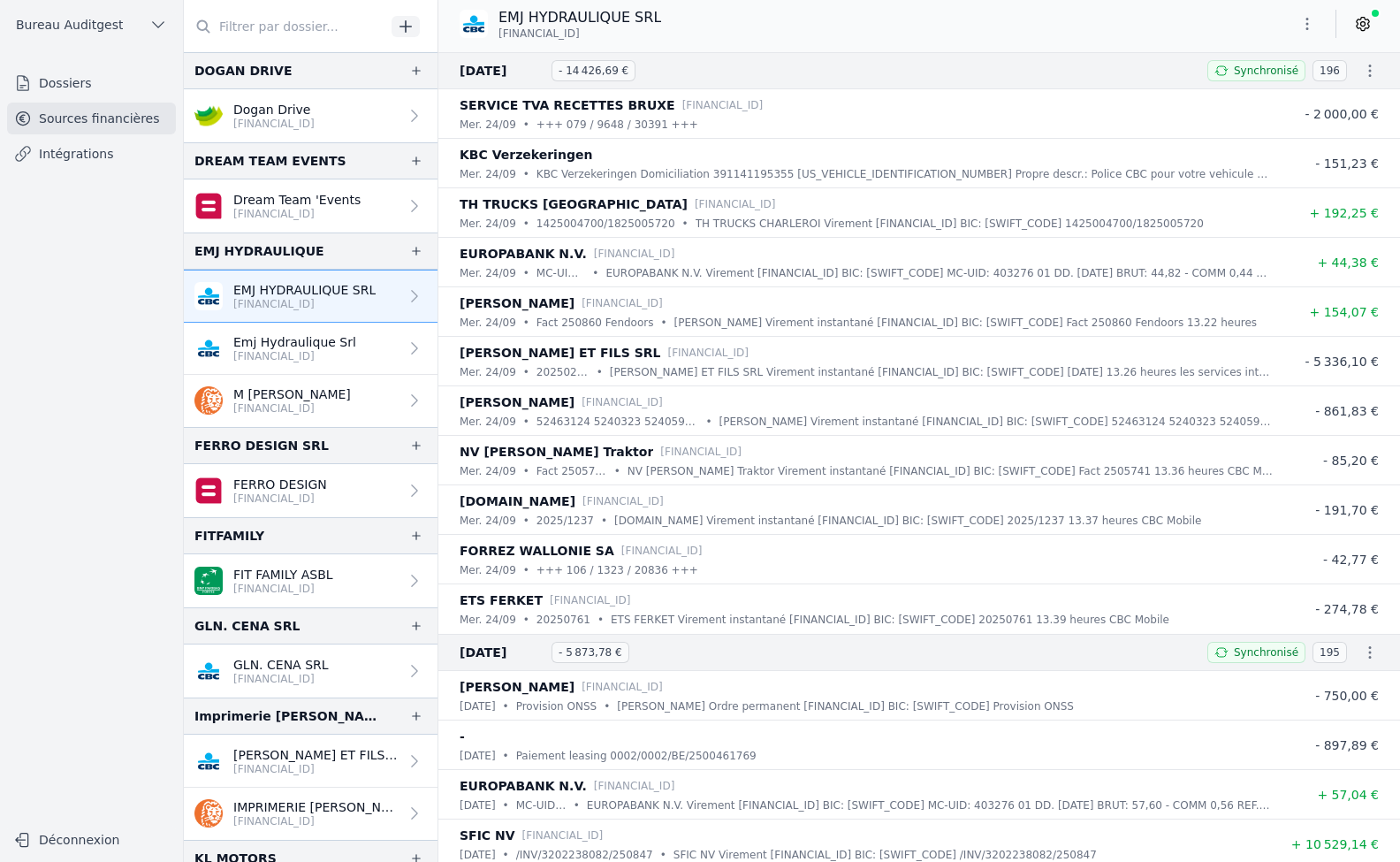
click at [45, 85] on link "Dossiers" at bounding box center [92, 84] width 169 height 32
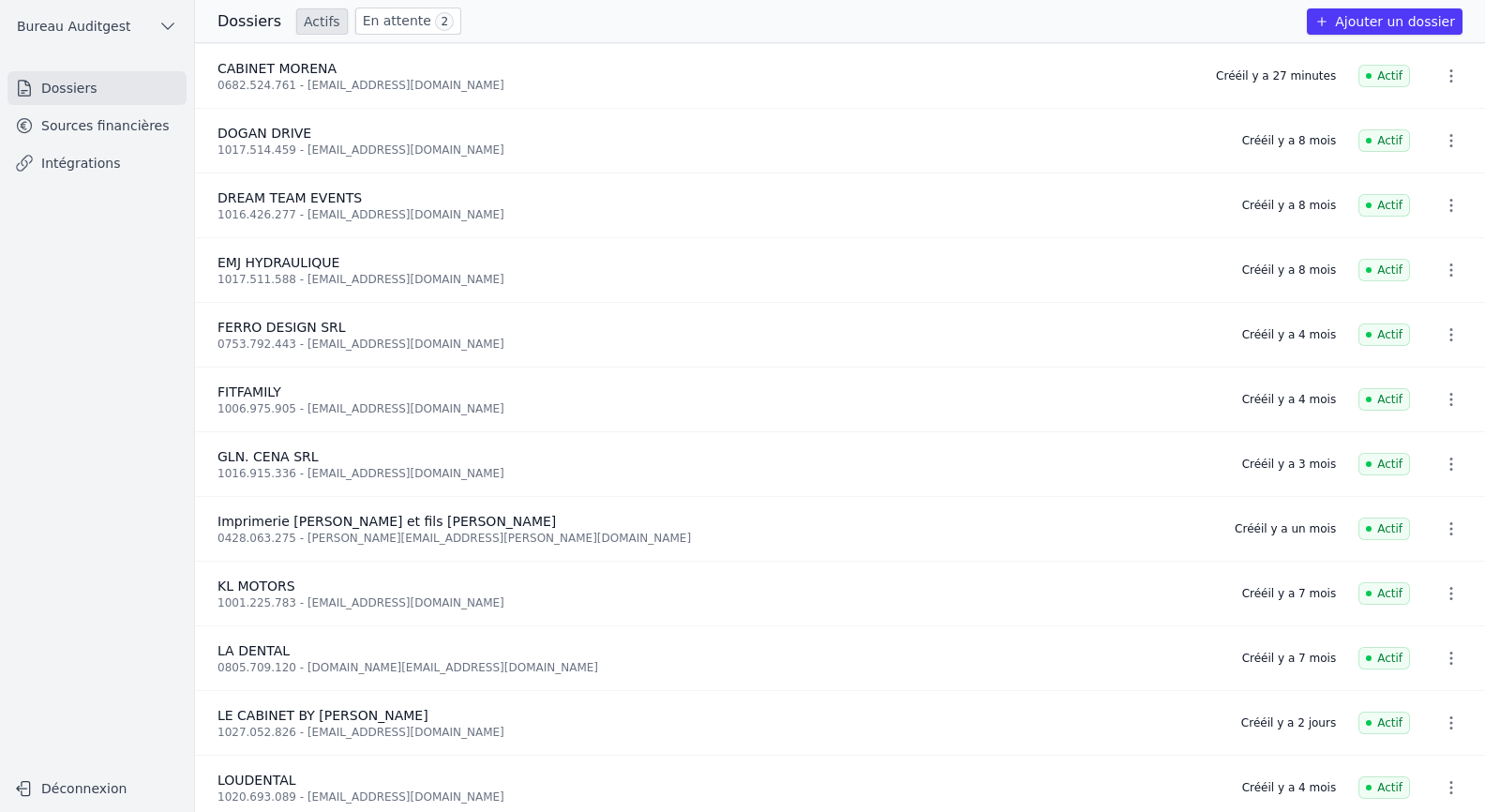
click at [368, 75] on div "CABINET MORENA" at bounding box center [706, 69] width 976 height 19
click at [378, 22] on link "En attente 2" at bounding box center [409, 21] width 106 height 27
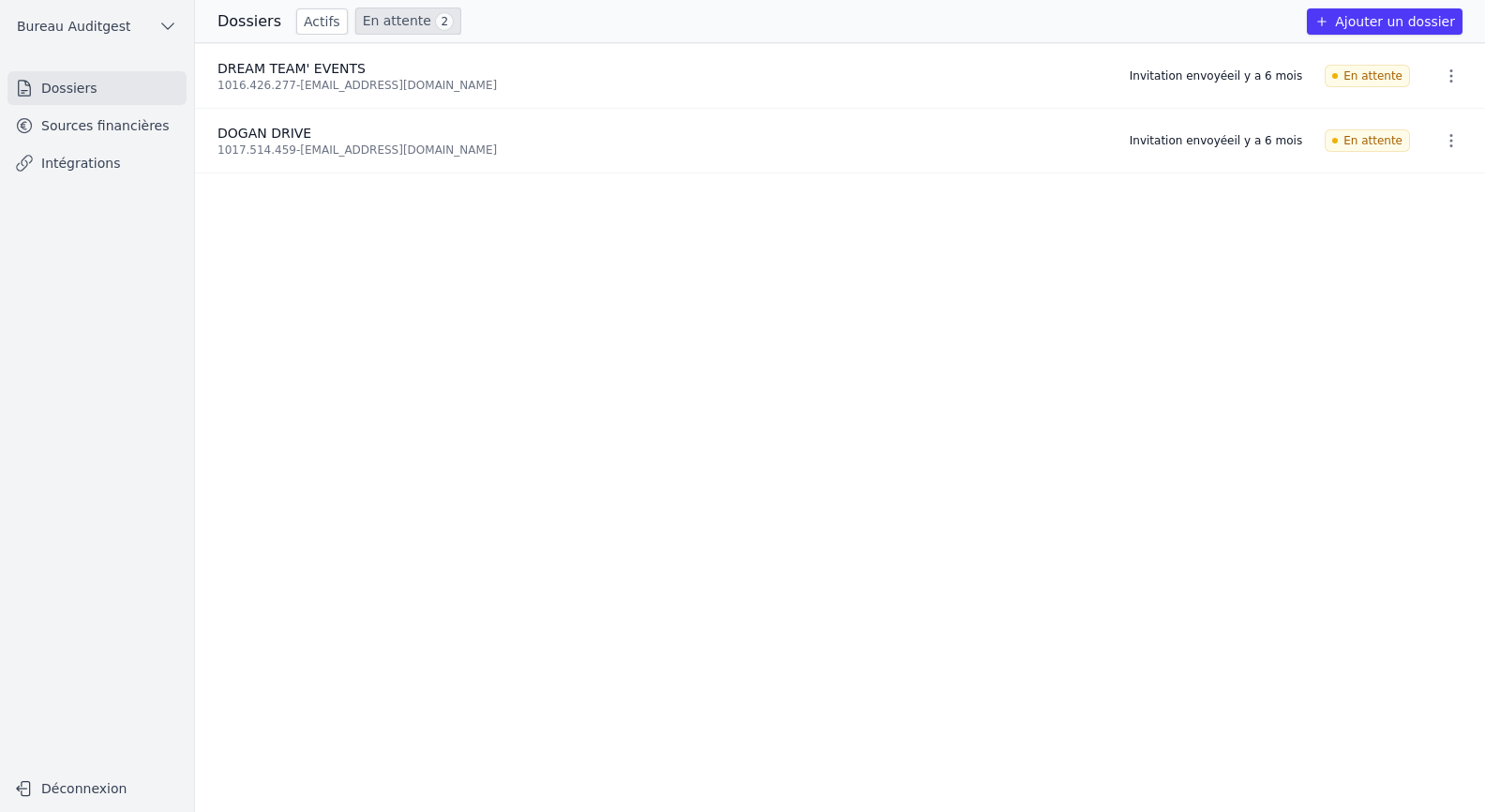
click at [309, 23] on link "Actifs" at bounding box center [322, 22] width 52 height 26
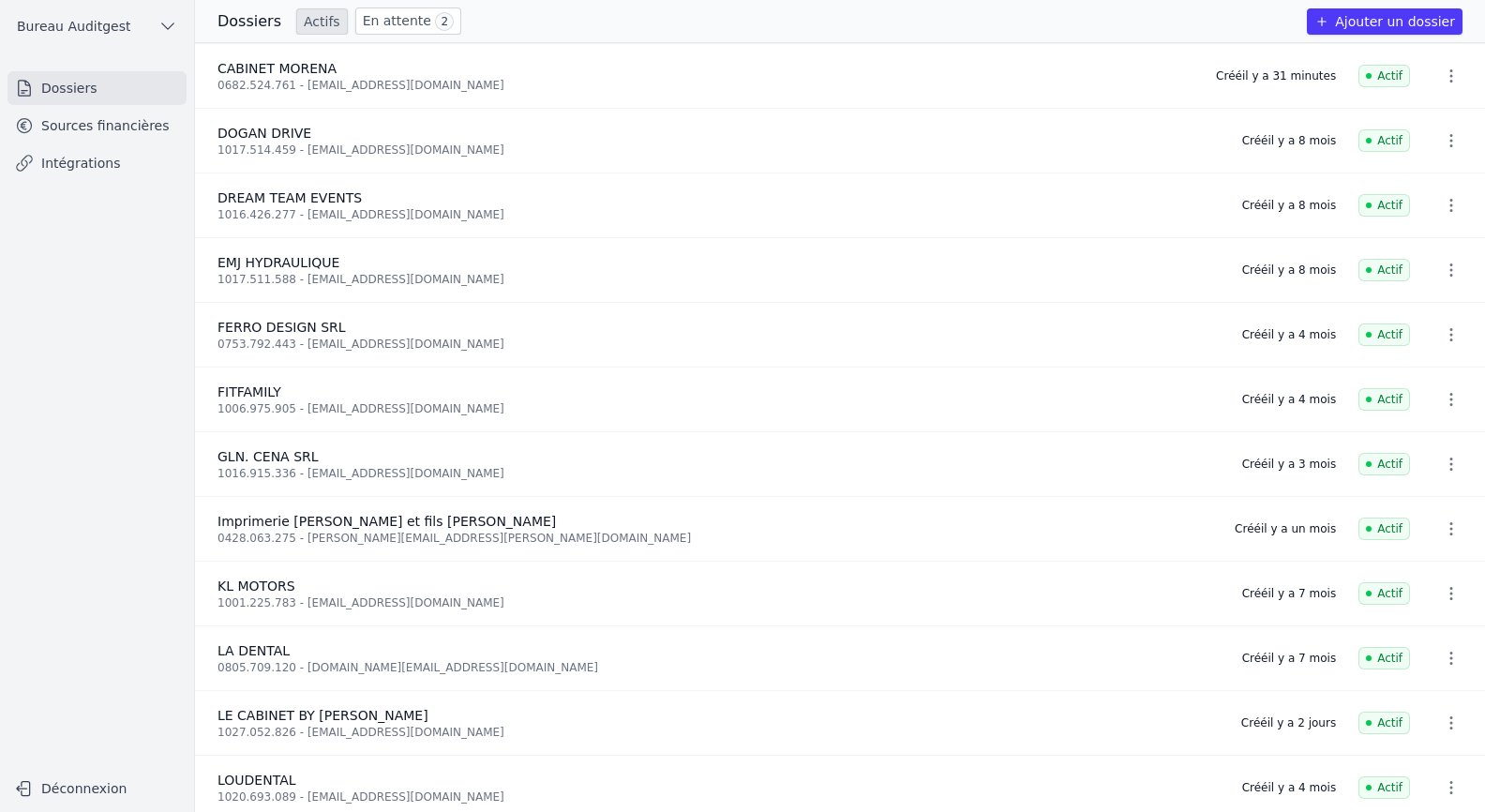
click at [299, 77] on div "0682.524.761 - [EMAIL_ADDRESS][DOMAIN_NAME]" at bounding box center [706, 85] width 976 height 15
click at [78, 131] on link "Sources financières" at bounding box center [97, 125] width 179 height 34
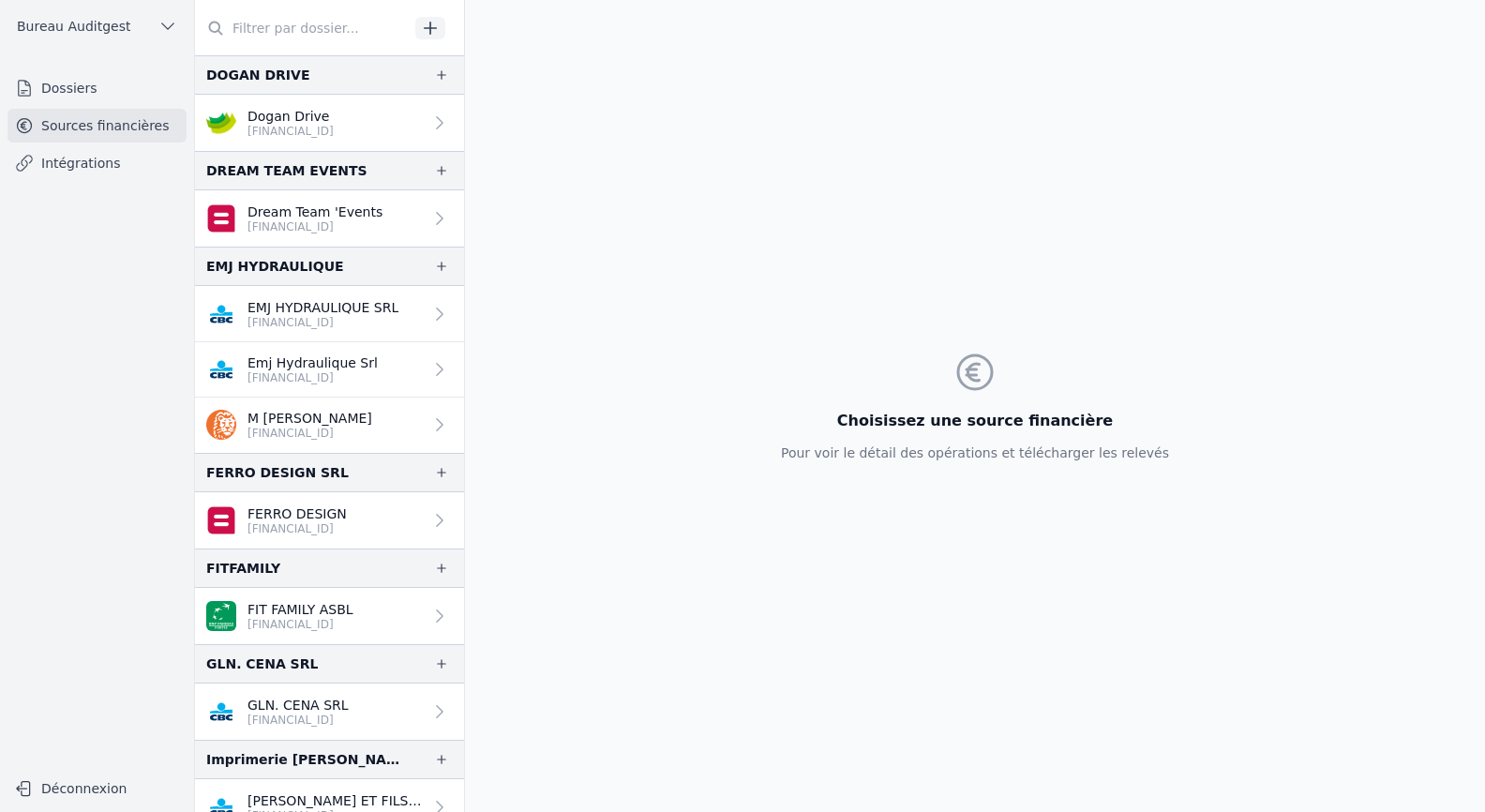
click at [69, 91] on link "Dossiers" at bounding box center [97, 89] width 179 height 34
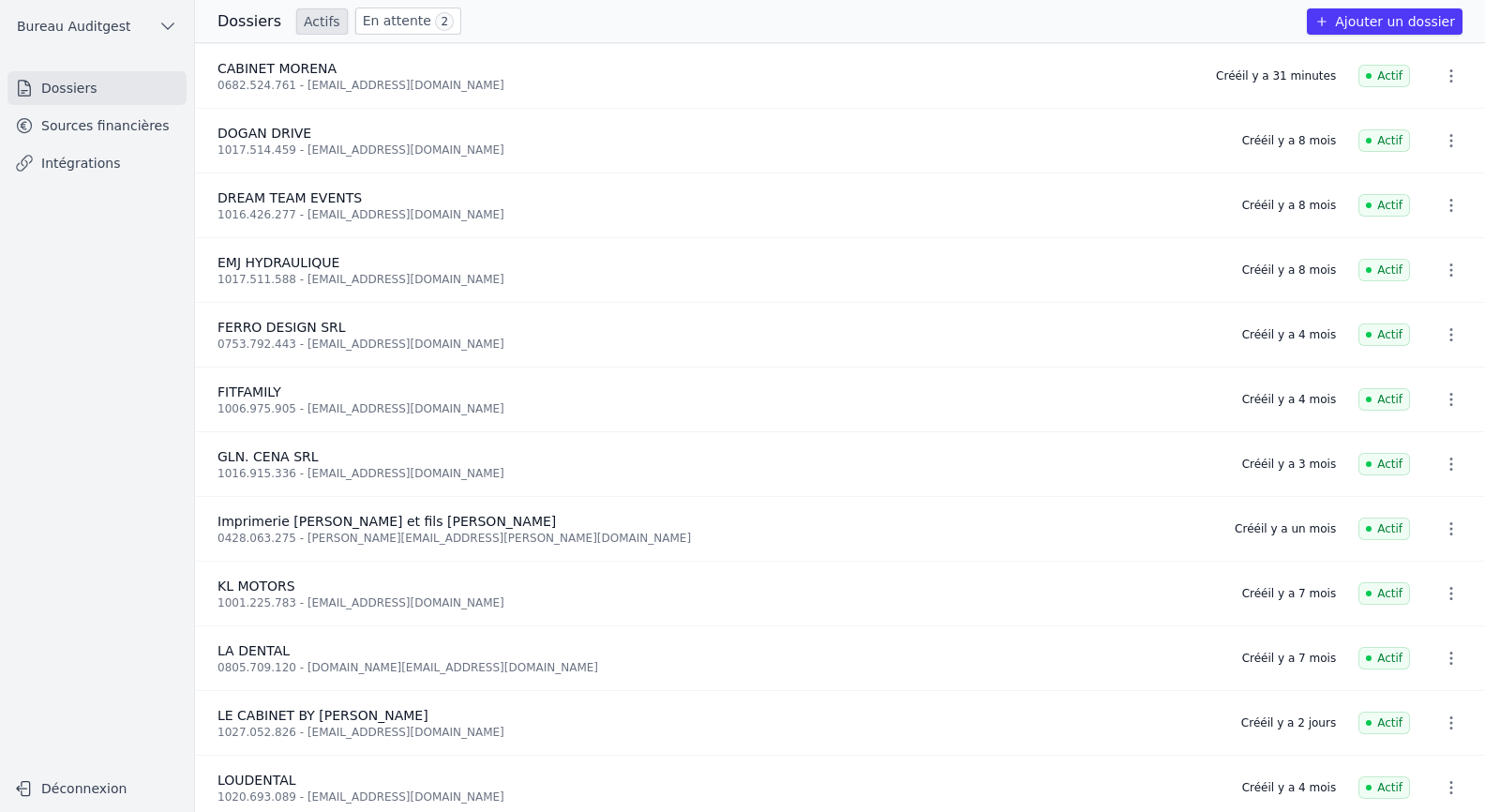
click at [309, 74] on span "CABINET MORENA" at bounding box center [277, 69] width 119 height 15
click at [375, 19] on link "En attente 2" at bounding box center [409, 21] width 106 height 27
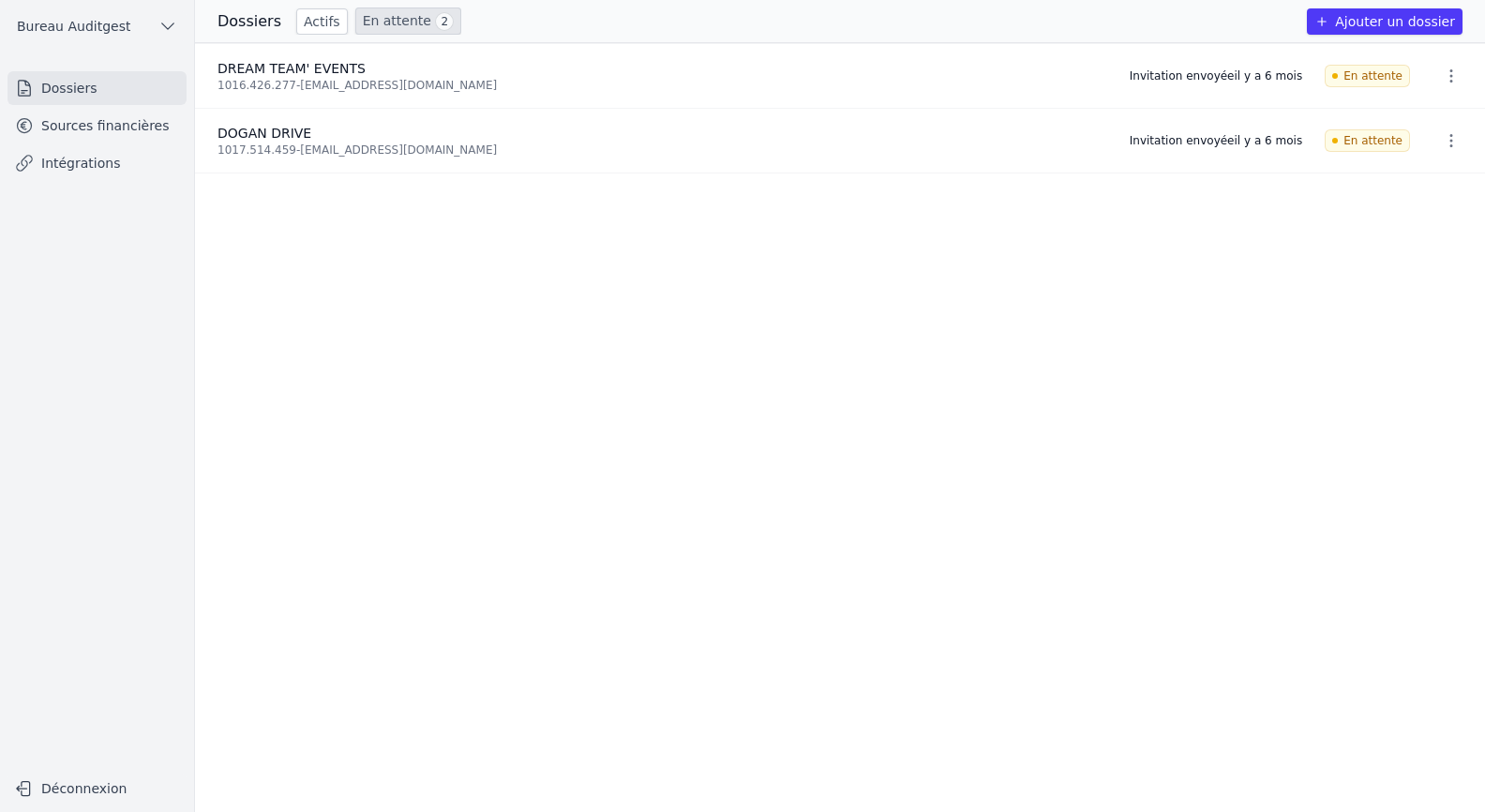
click at [306, 20] on link "Actifs" at bounding box center [322, 22] width 52 height 26
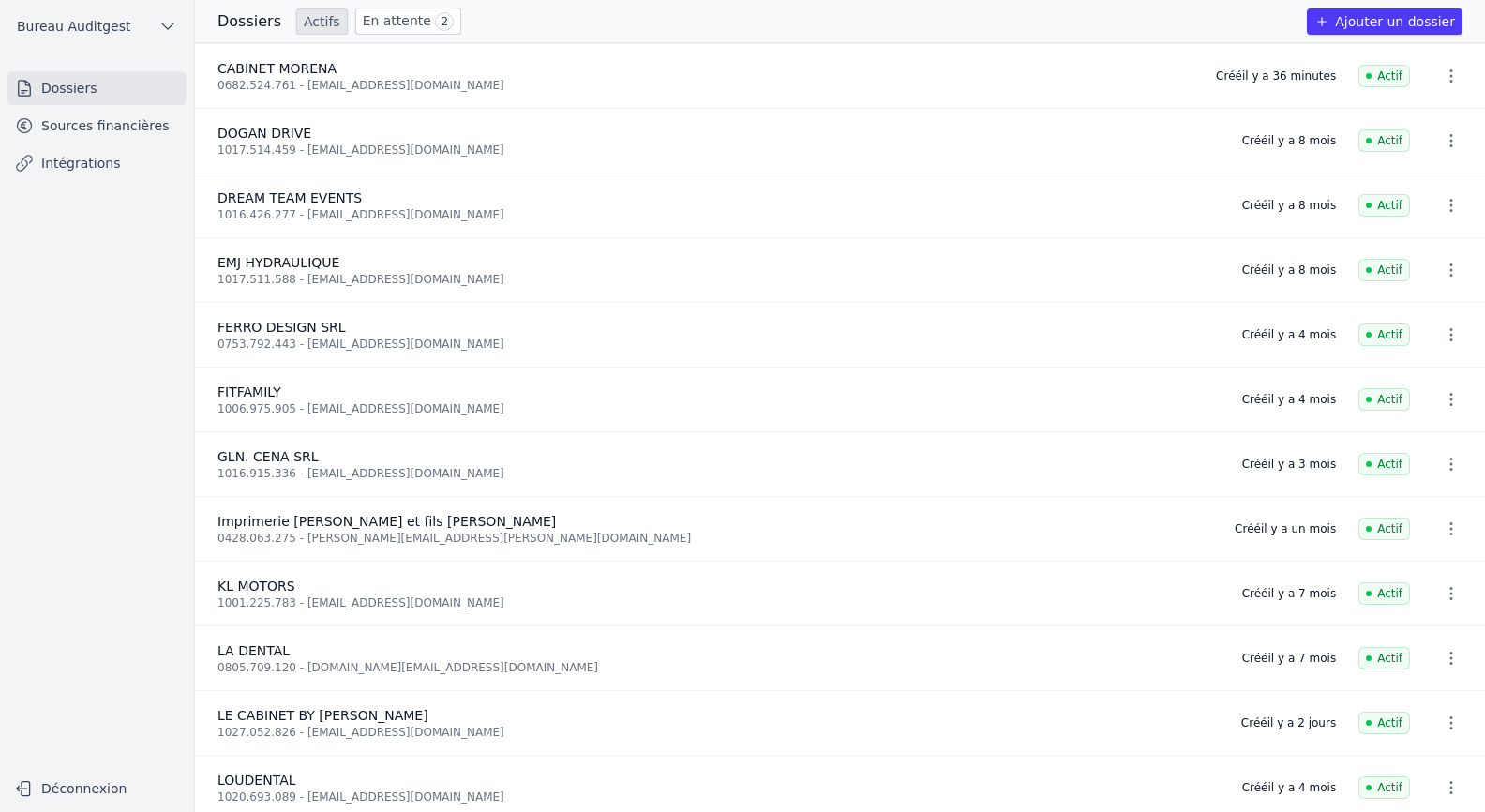
click at [289, 77] on div "0682.524.761 - [EMAIL_ADDRESS][DOMAIN_NAME]" at bounding box center [706, 85] width 976 height 15
click at [73, 133] on link "Sources financières" at bounding box center [97, 125] width 179 height 34
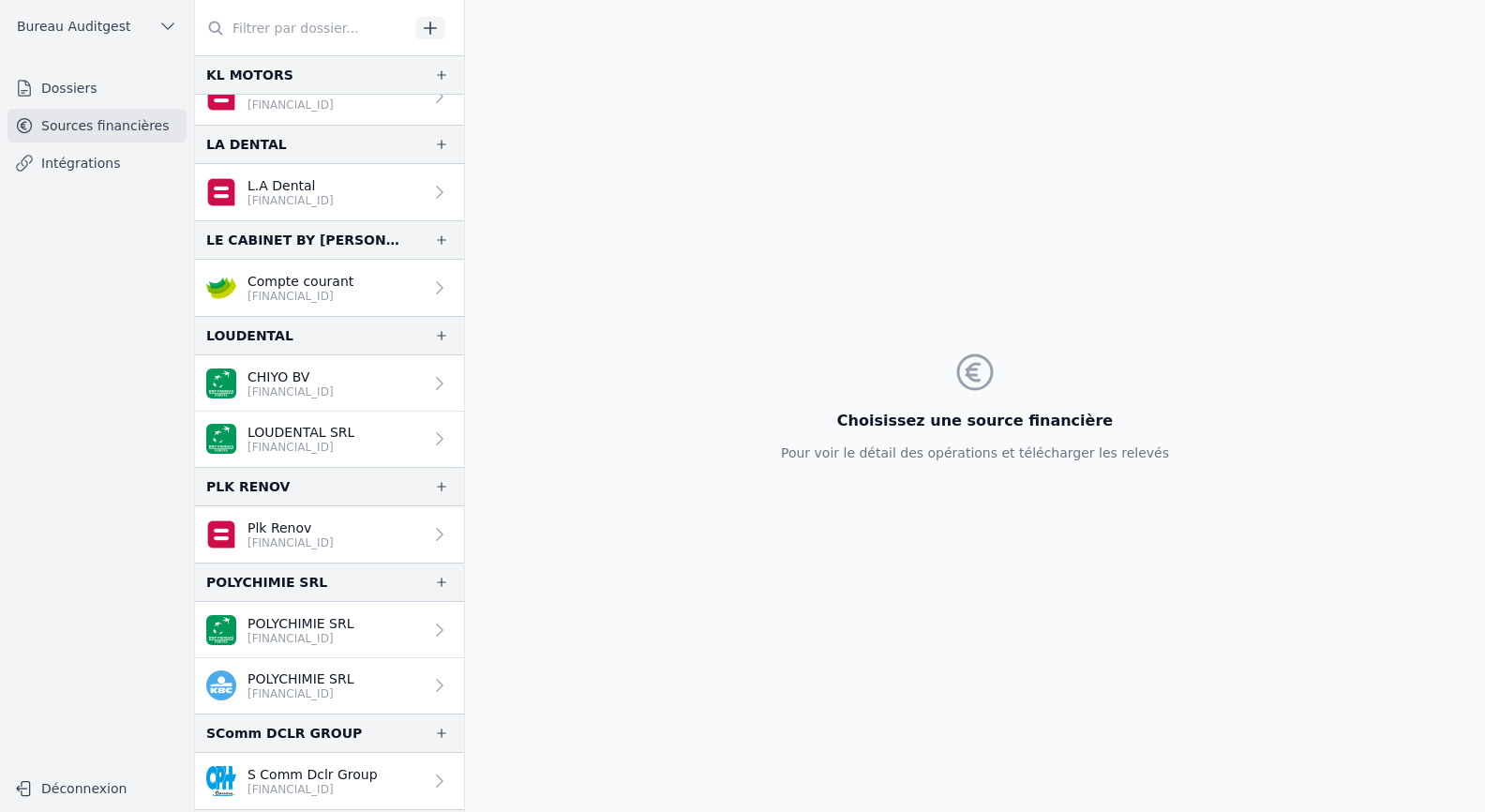
scroll to position [864, 0]
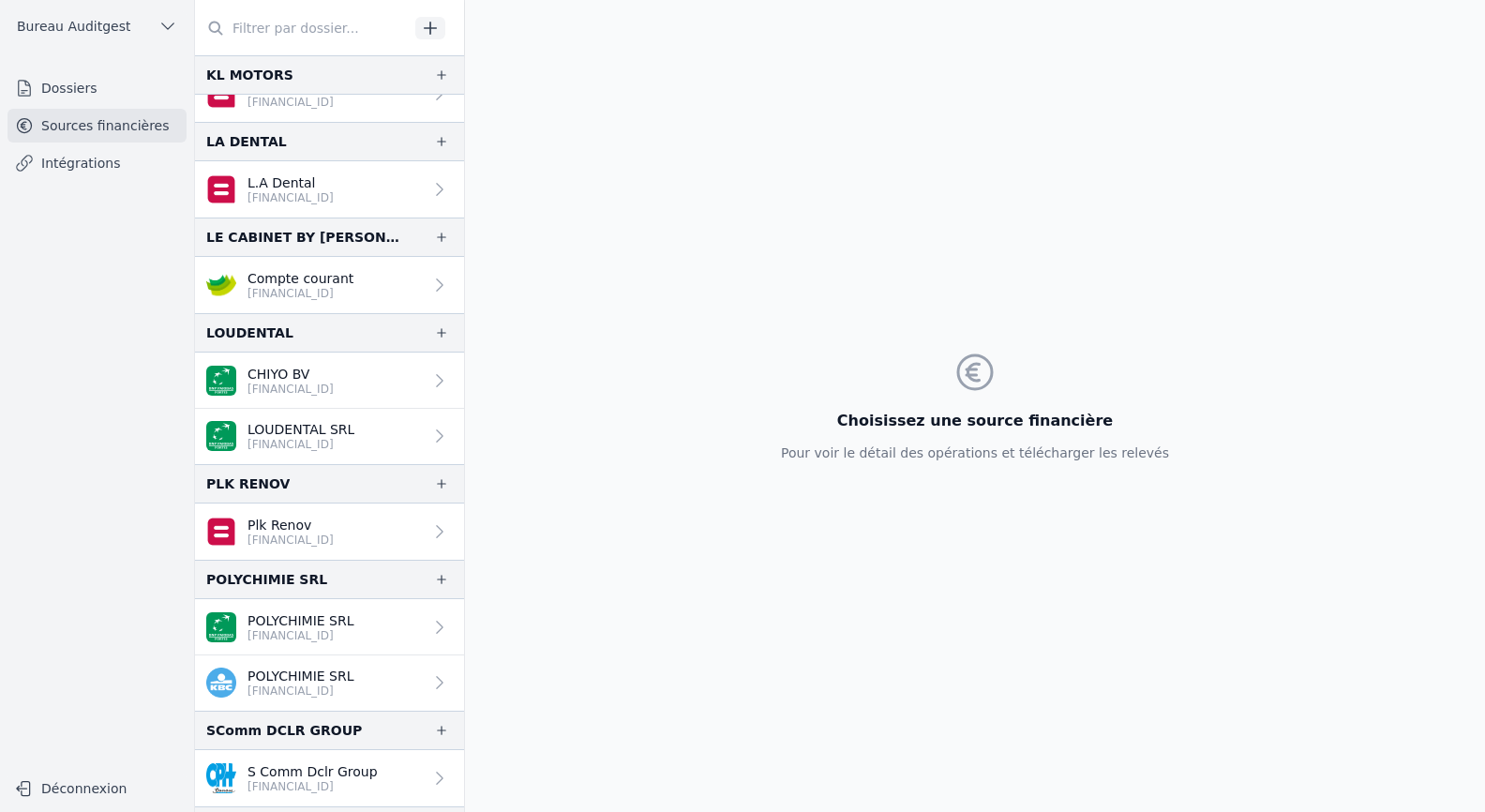
click at [77, 75] on link "Dossiers" at bounding box center [97, 89] width 179 height 34
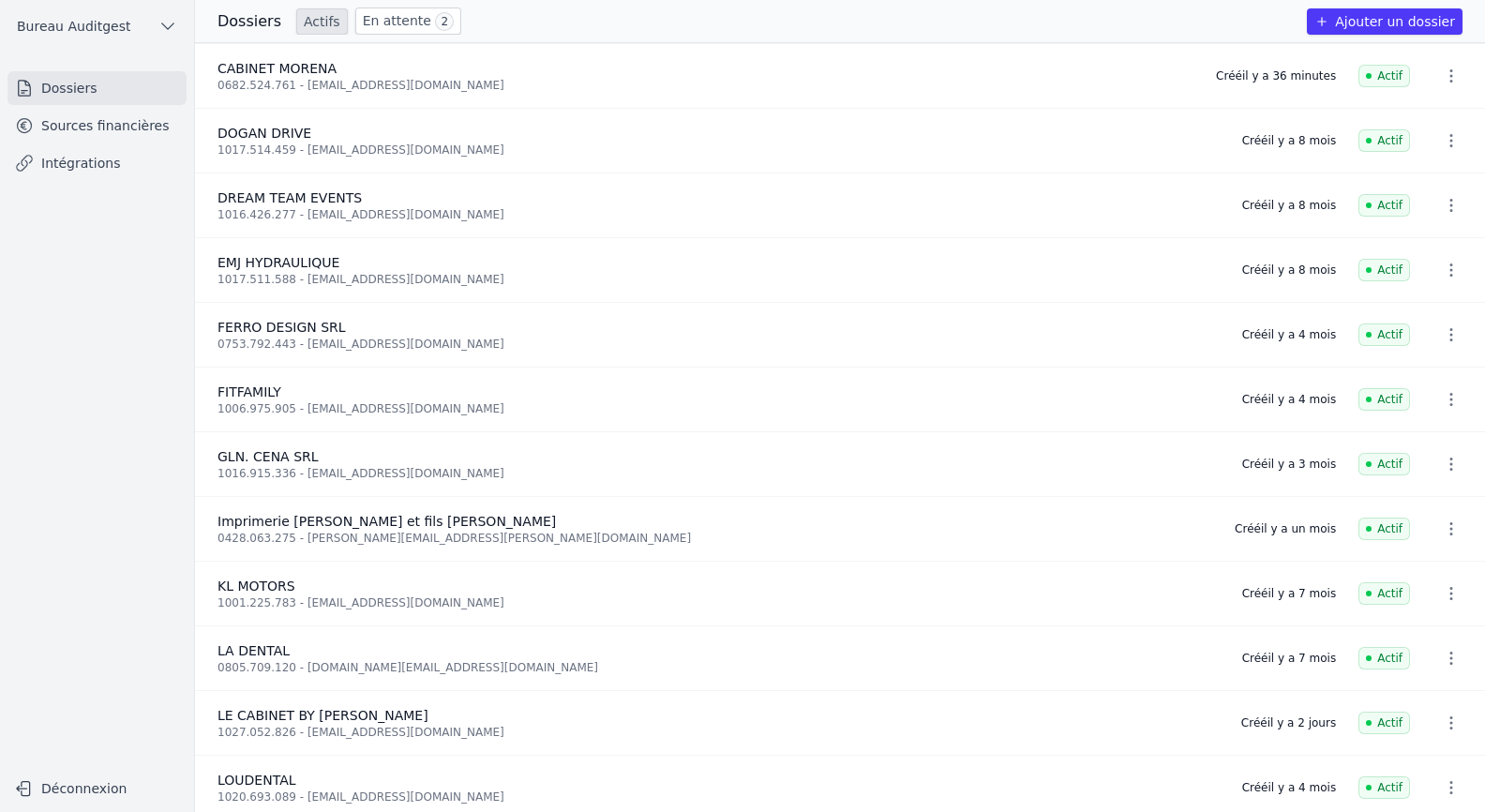
click at [92, 121] on link "Sources financières" at bounding box center [97, 125] width 179 height 34
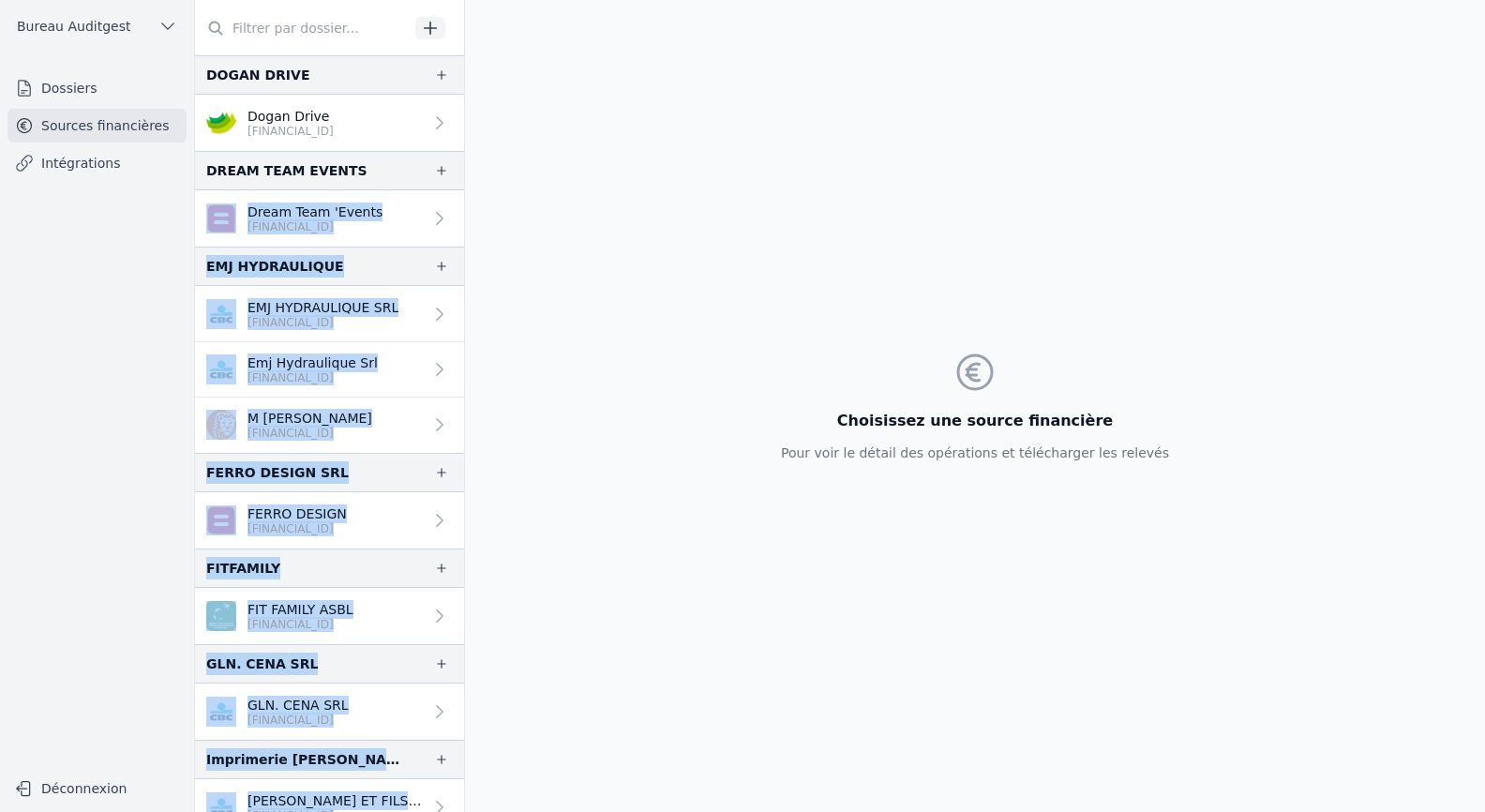
drag, startPoint x: 464, startPoint y: 172, endPoint x: 468, endPoint y: 109, distance: 63.1
click at [468, 109] on div "DOGAN DRIVE Dogan Drive [FINANCIAL_ID] DREAM TEAM EVENTS" at bounding box center [841, 406] width 1291 height 812
click at [623, 313] on div "Choisissez une source financière Pour voir le détail des opérations et téléchar…" at bounding box center [975, 406] width 1020 height 812
